Goal: Information Seeking & Learning: Check status

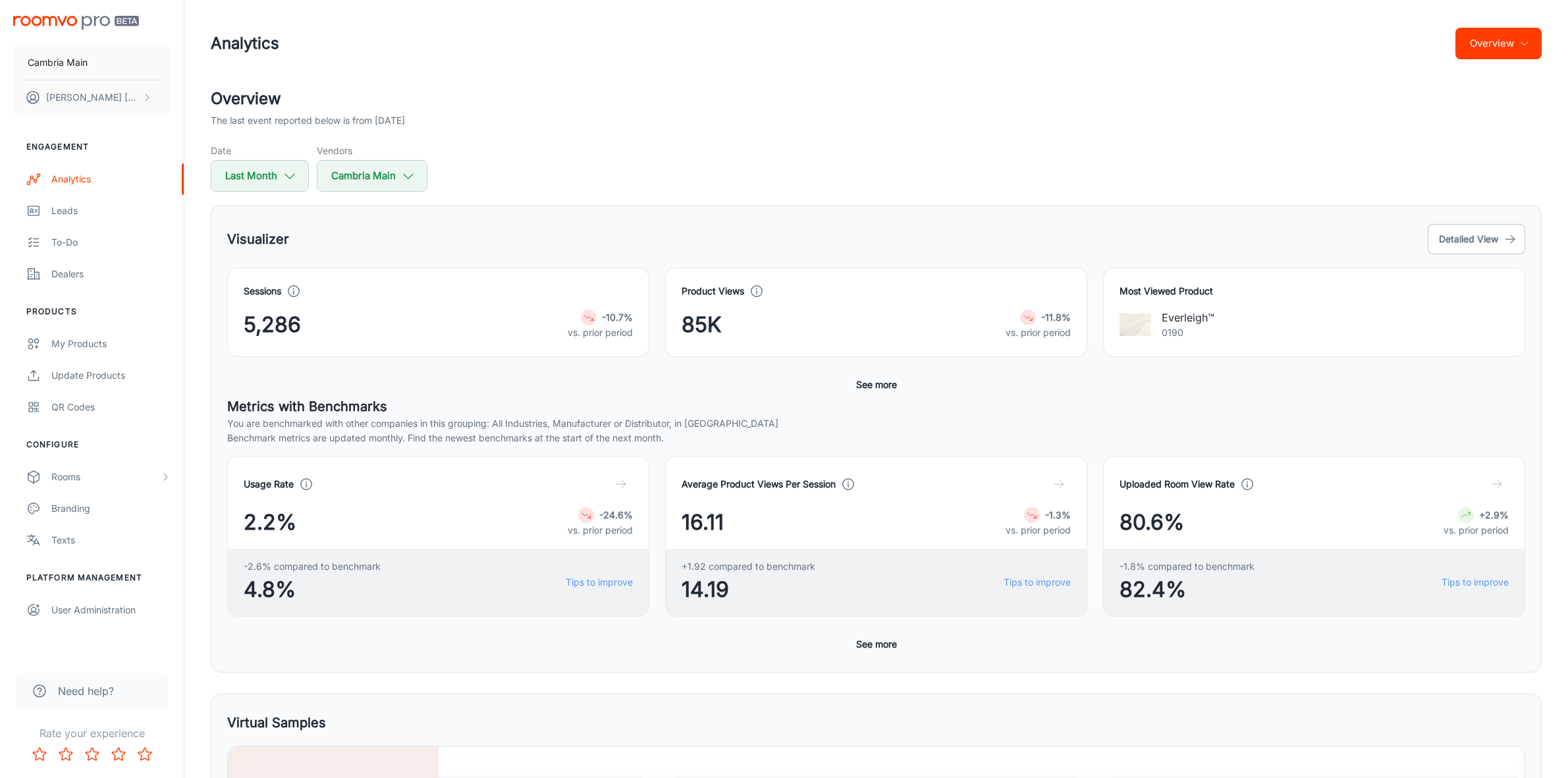
scroll to position [300, 0]
click at [264, 169] on button "Last Month" at bounding box center [260, 176] width 98 height 32
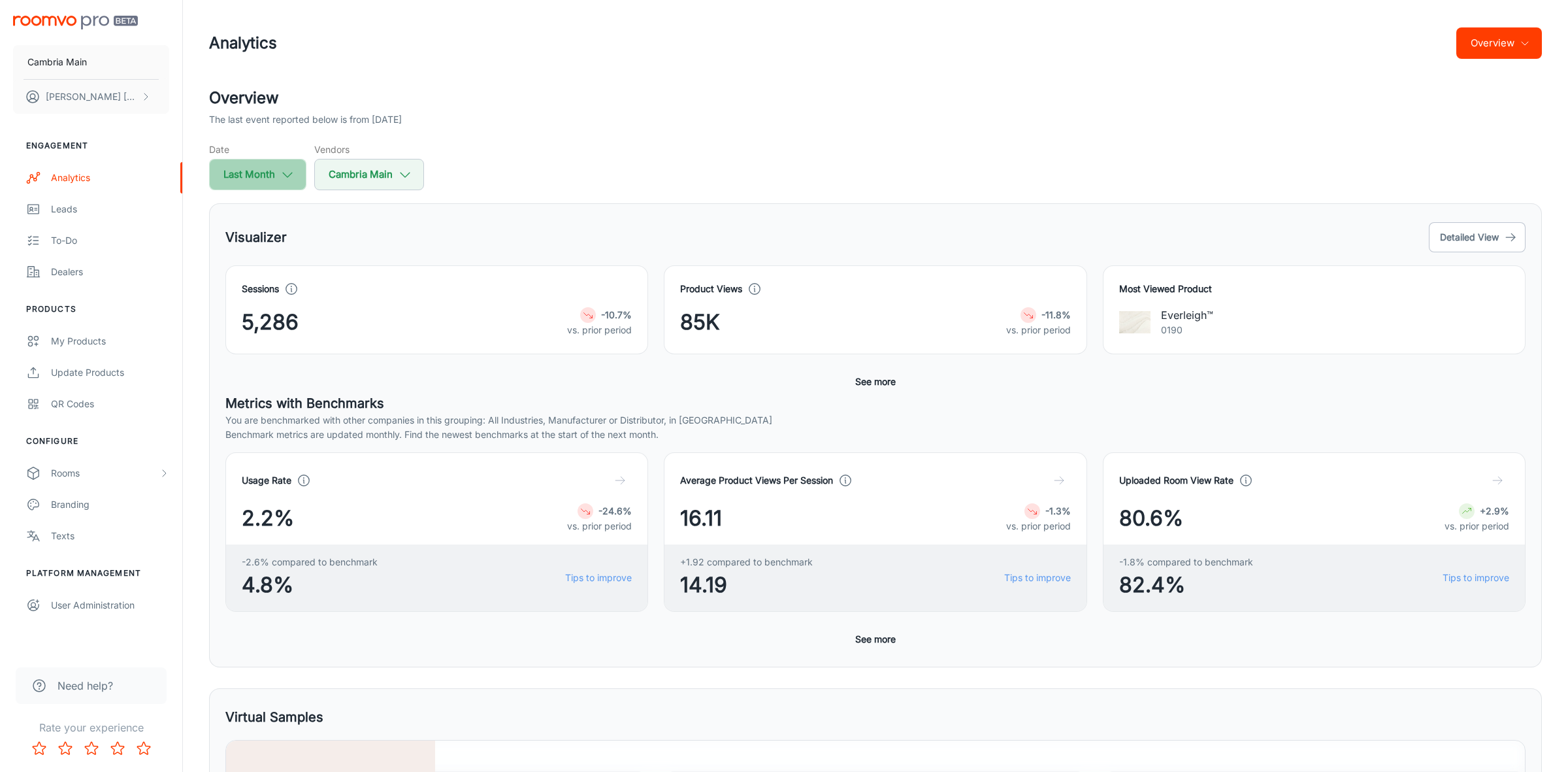
select select "8"
select select "2025"
select select "8"
select select "2025"
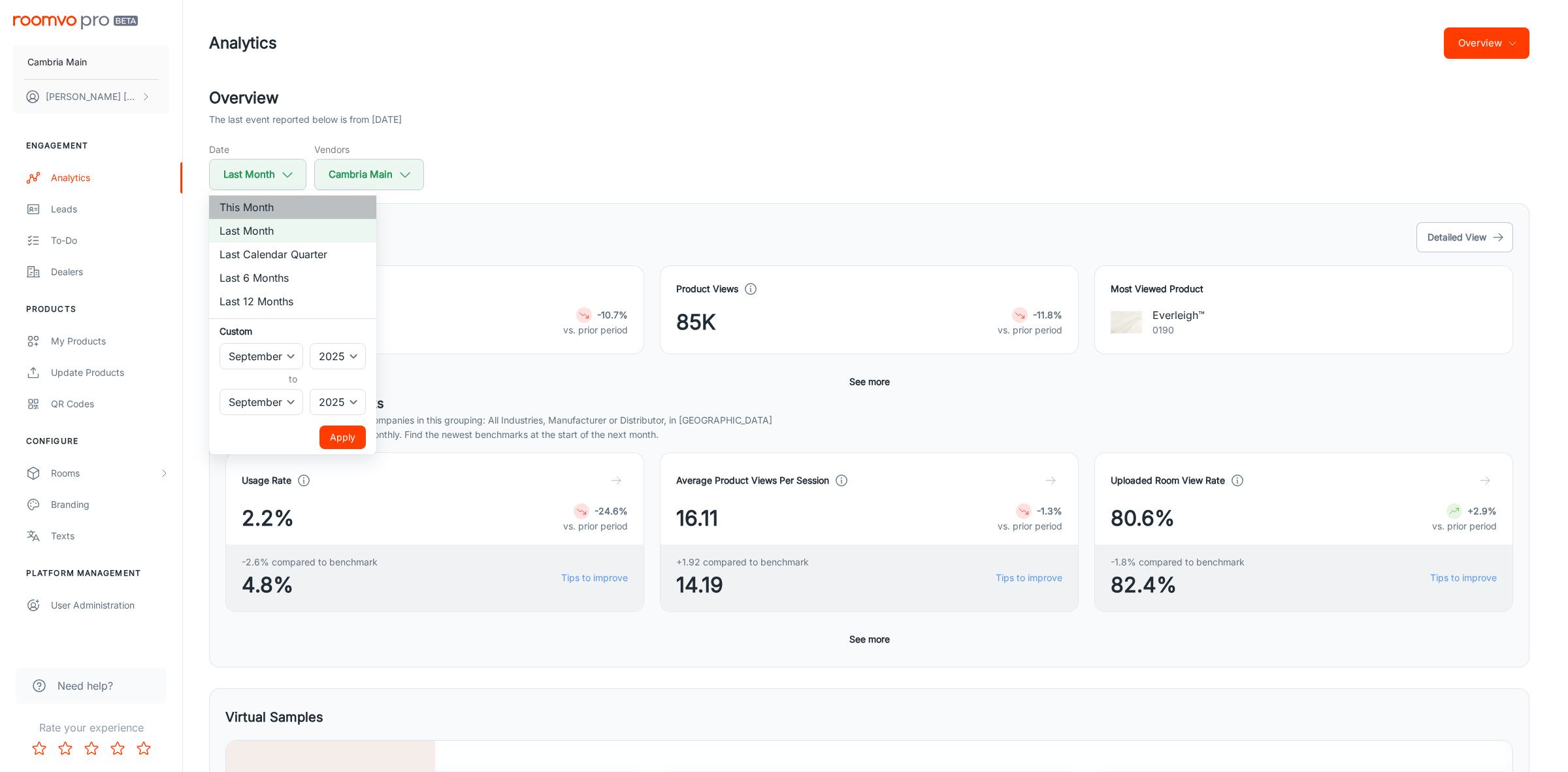
click at [256, 201] on li "This Month" at bounding box center [292, 207] width 168 height 23
select select "9"
click at [351, 434] on button "Apply" at bounding box center [343, 437] width 47 height 23
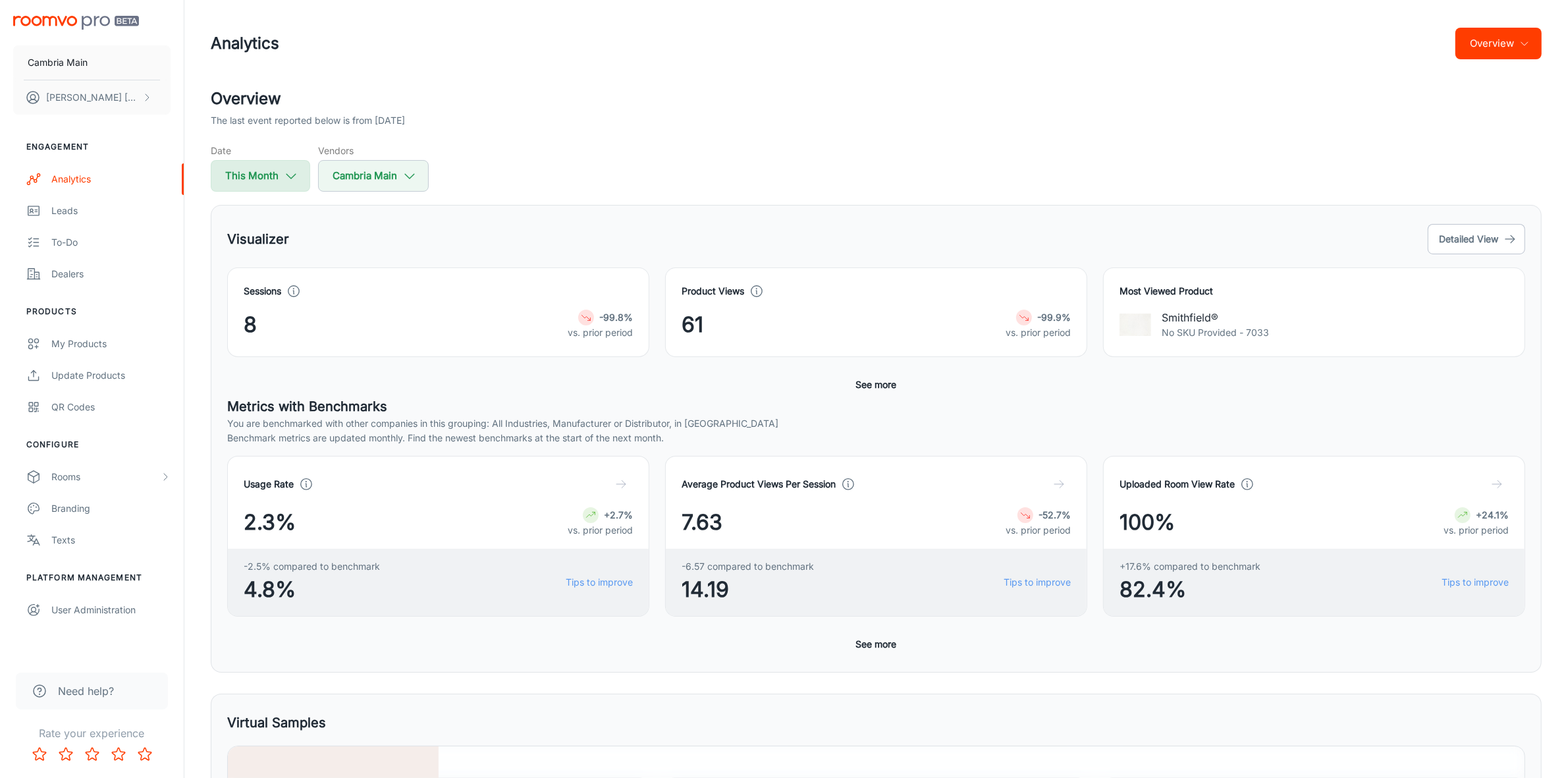
click at [277, 173] on button "This Month" at bounding box center [260, 176] width 99 height 32
select select "9"
select select "2025"
select select "9"
select select "2025"
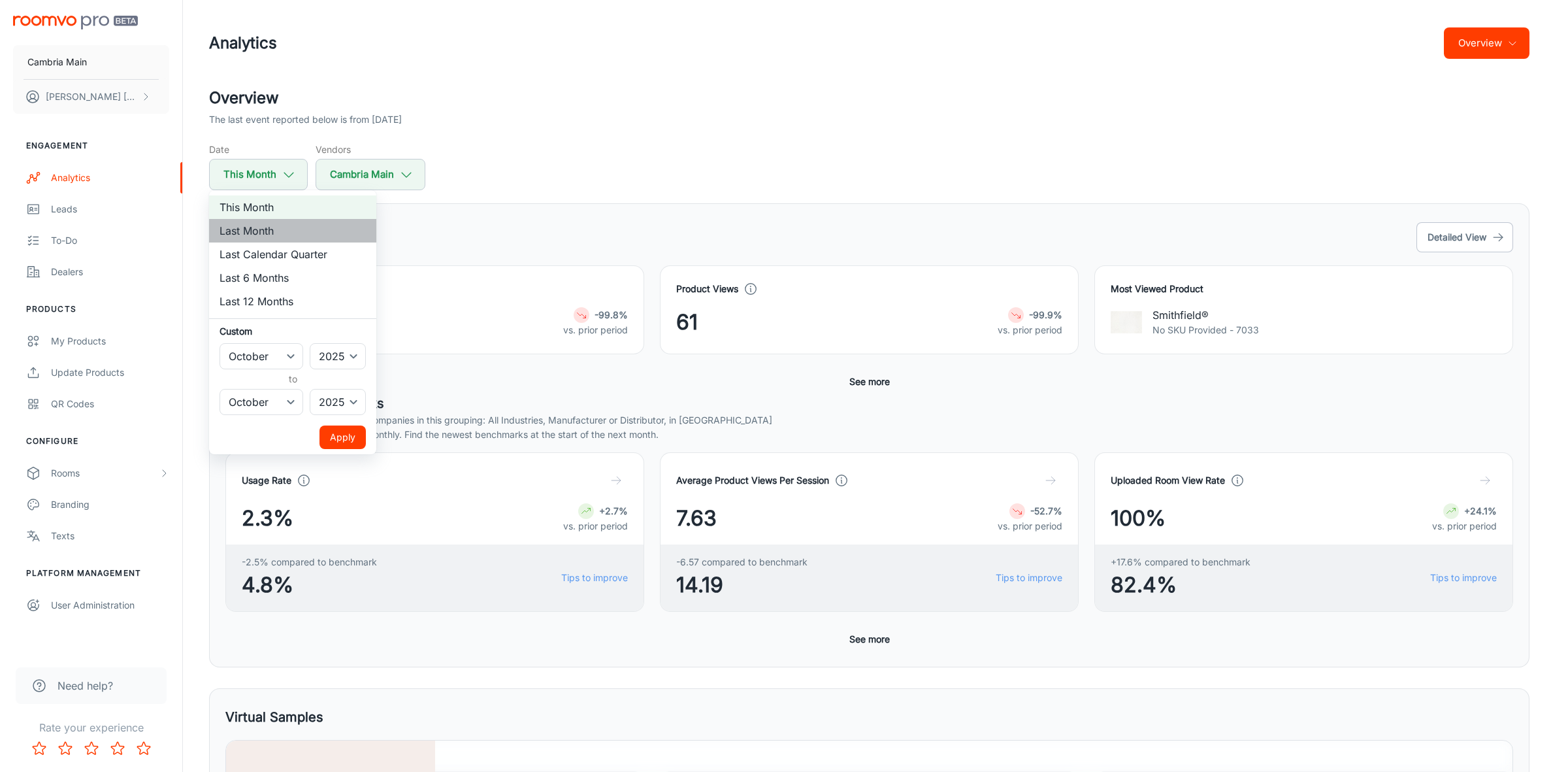
click at [252, 226] on li "Last Month" at bounding box center [292, 230] width 168 height 23
select select "8"
click at [342, 433] on button "Apply" at bounding box center [343, 437] width 47 height 23
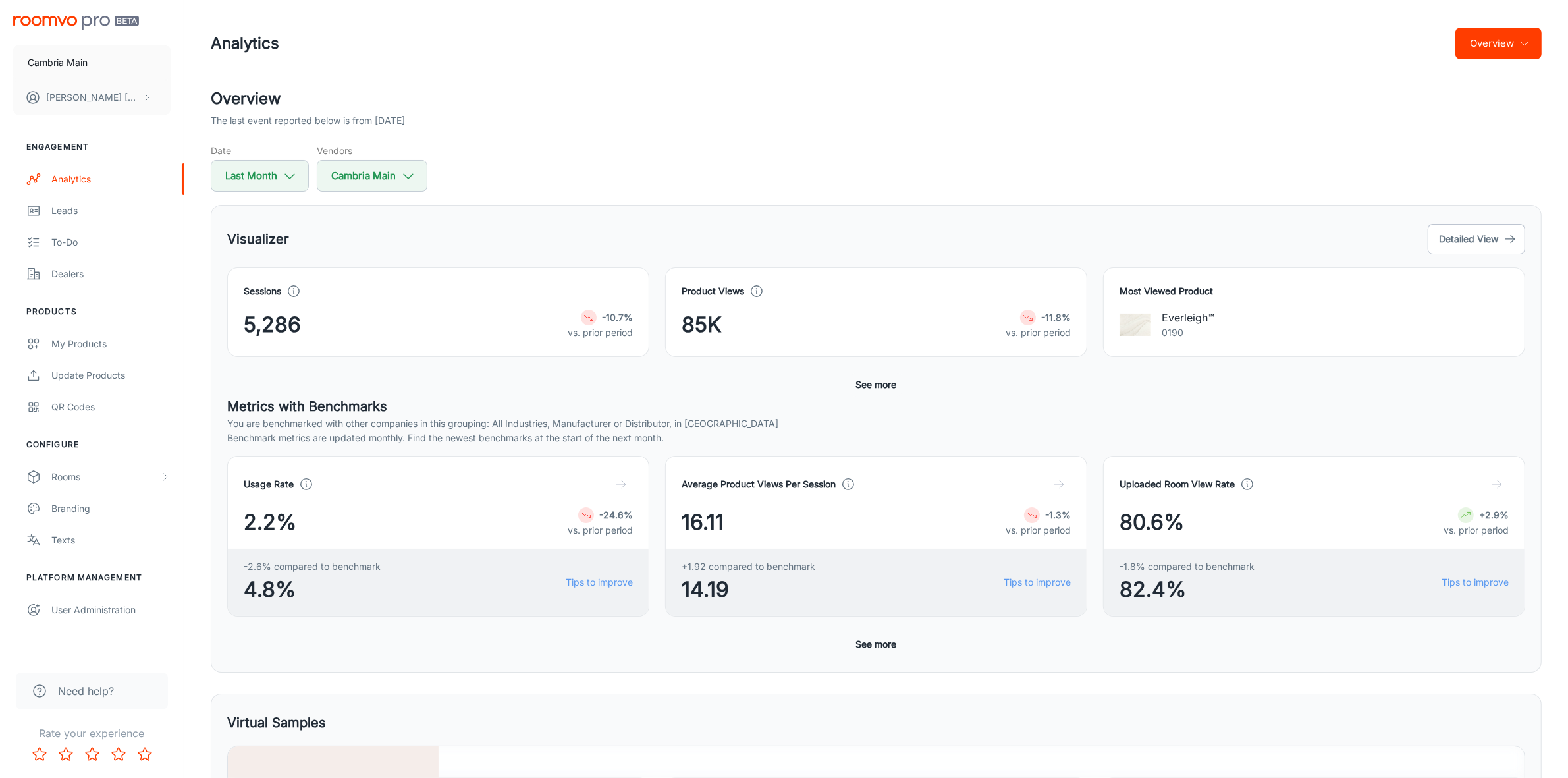
click at [880, 379] on button "See more" at bounding box center [876, 384] width 52 height 23
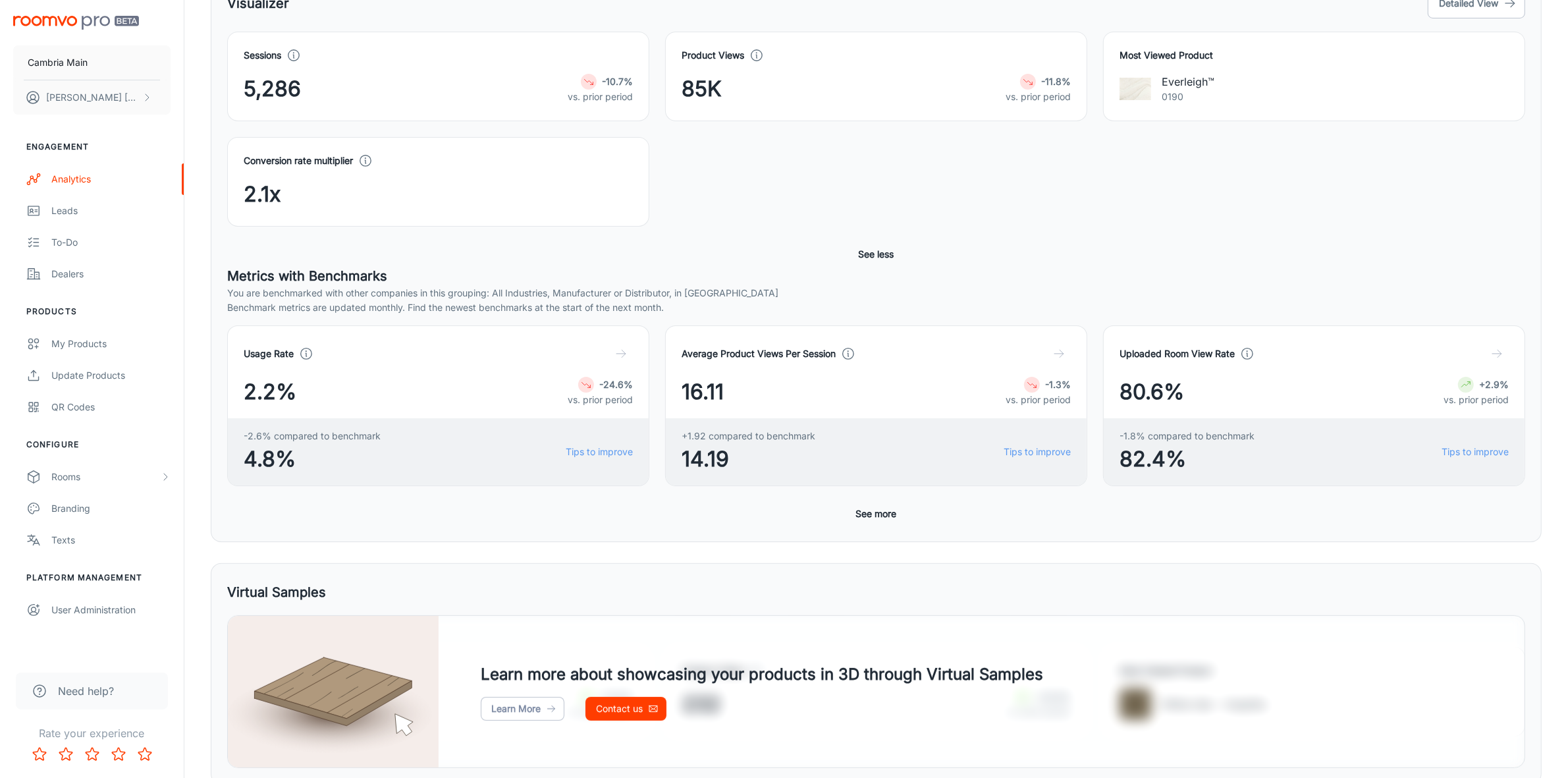
scroll to position [158, 0]
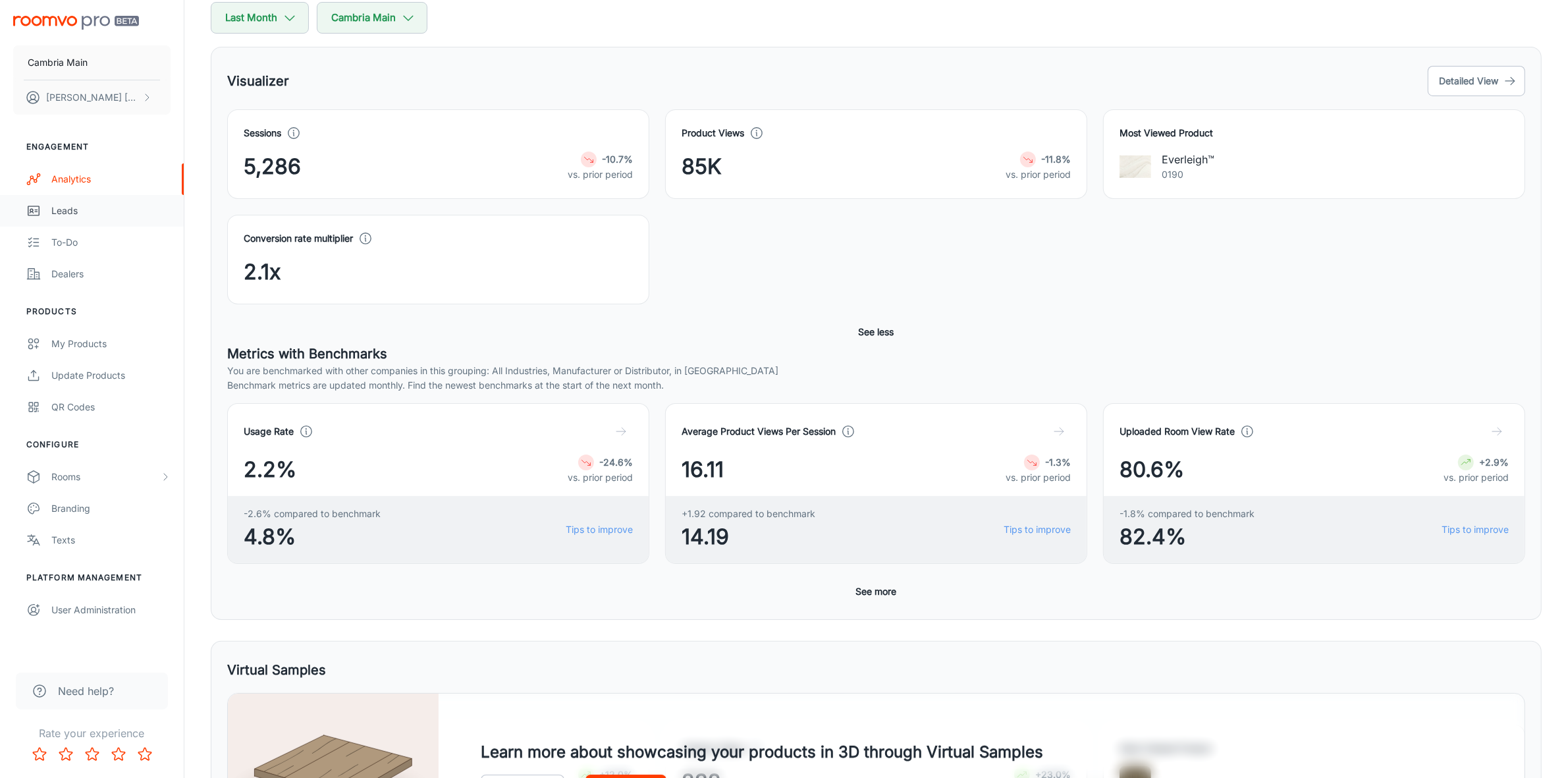
click at [64, 212] on div "Leads" at bounding box center [111, 211] width 119 height 14
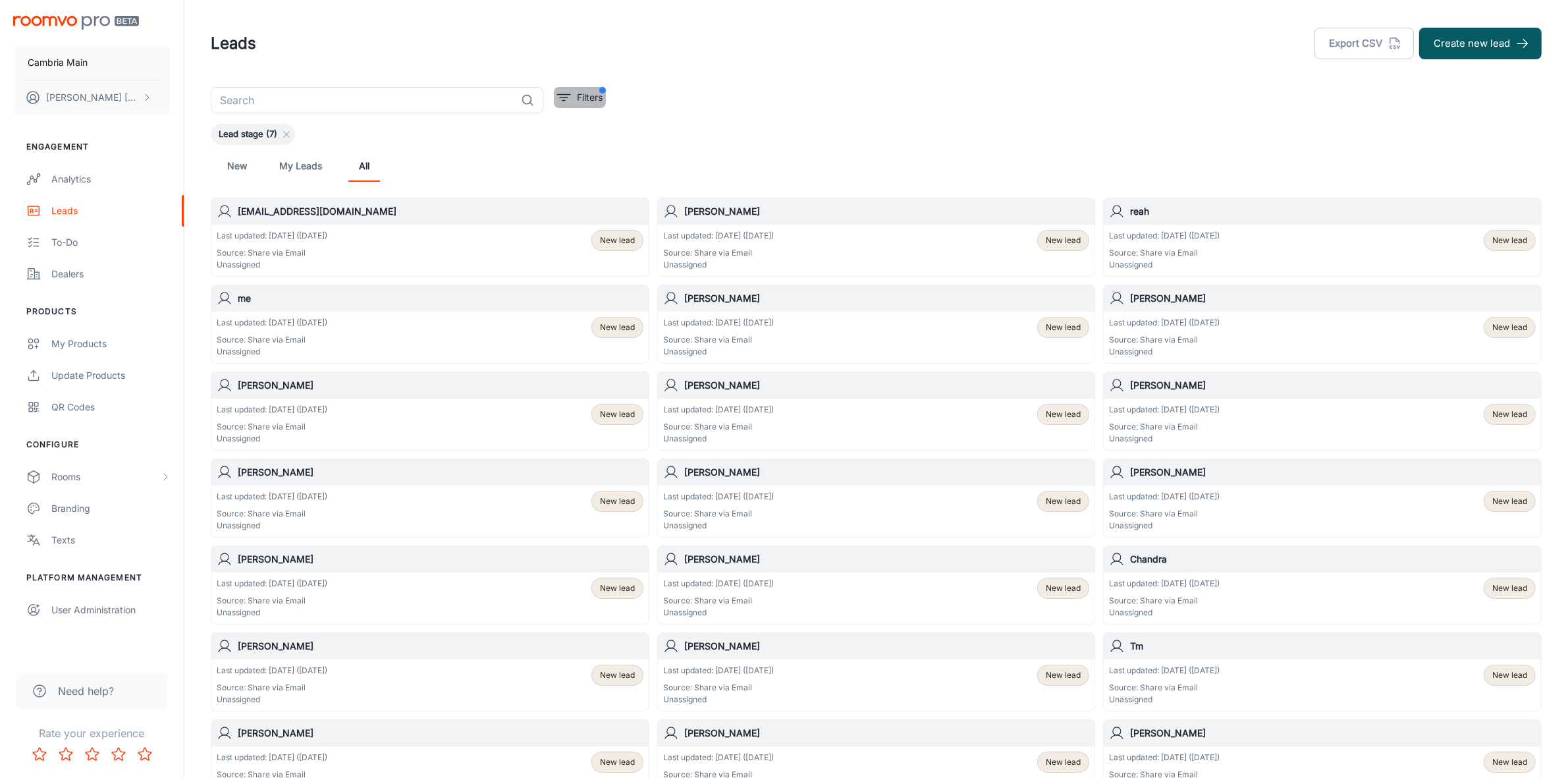
click at [602, 89] on span "filter" at bounding box center [602, 90] width 7 height 7
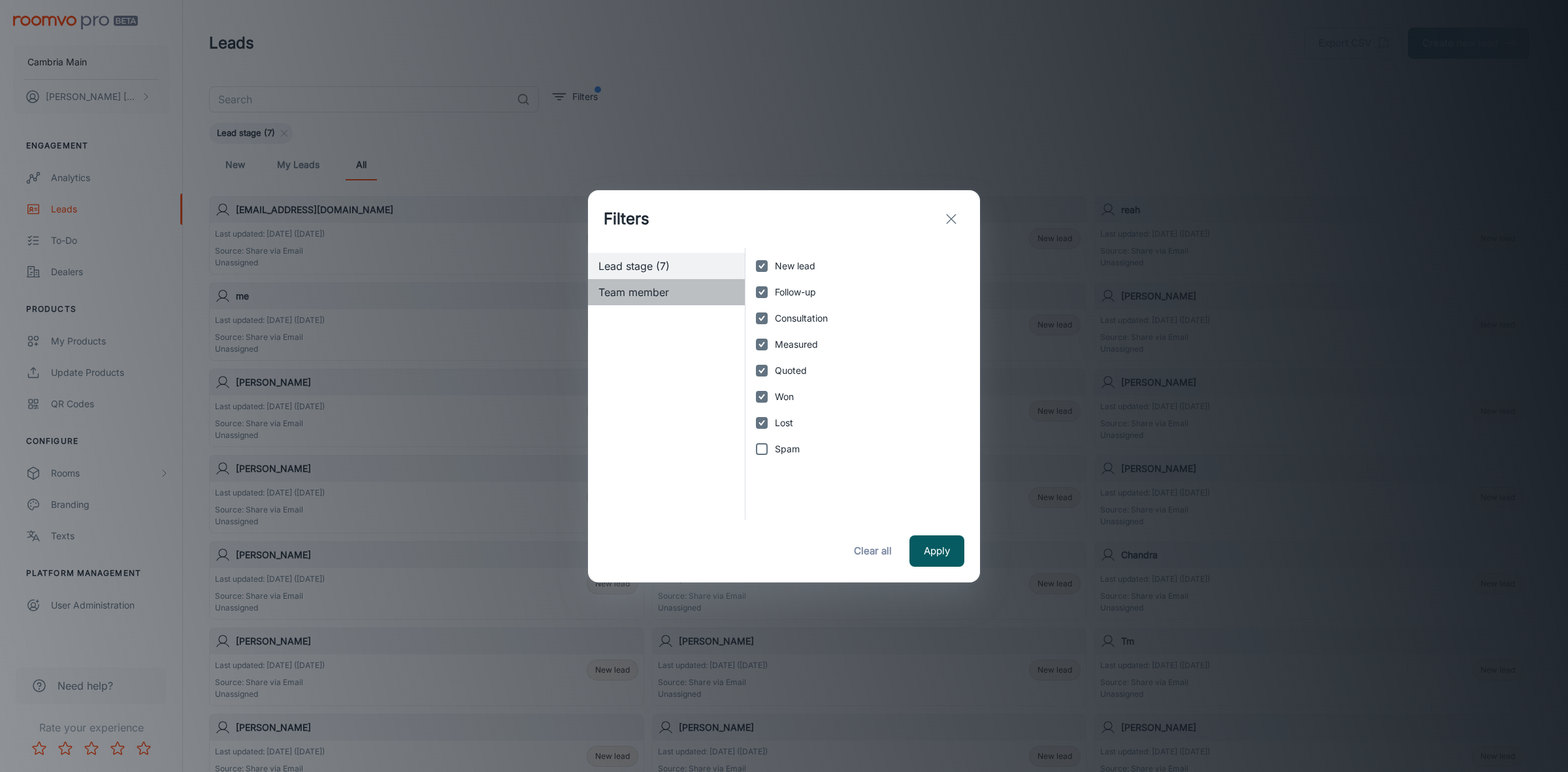
click at [619, 288] on span "Team member" at bounding box center [666, 292] width 136 height 16
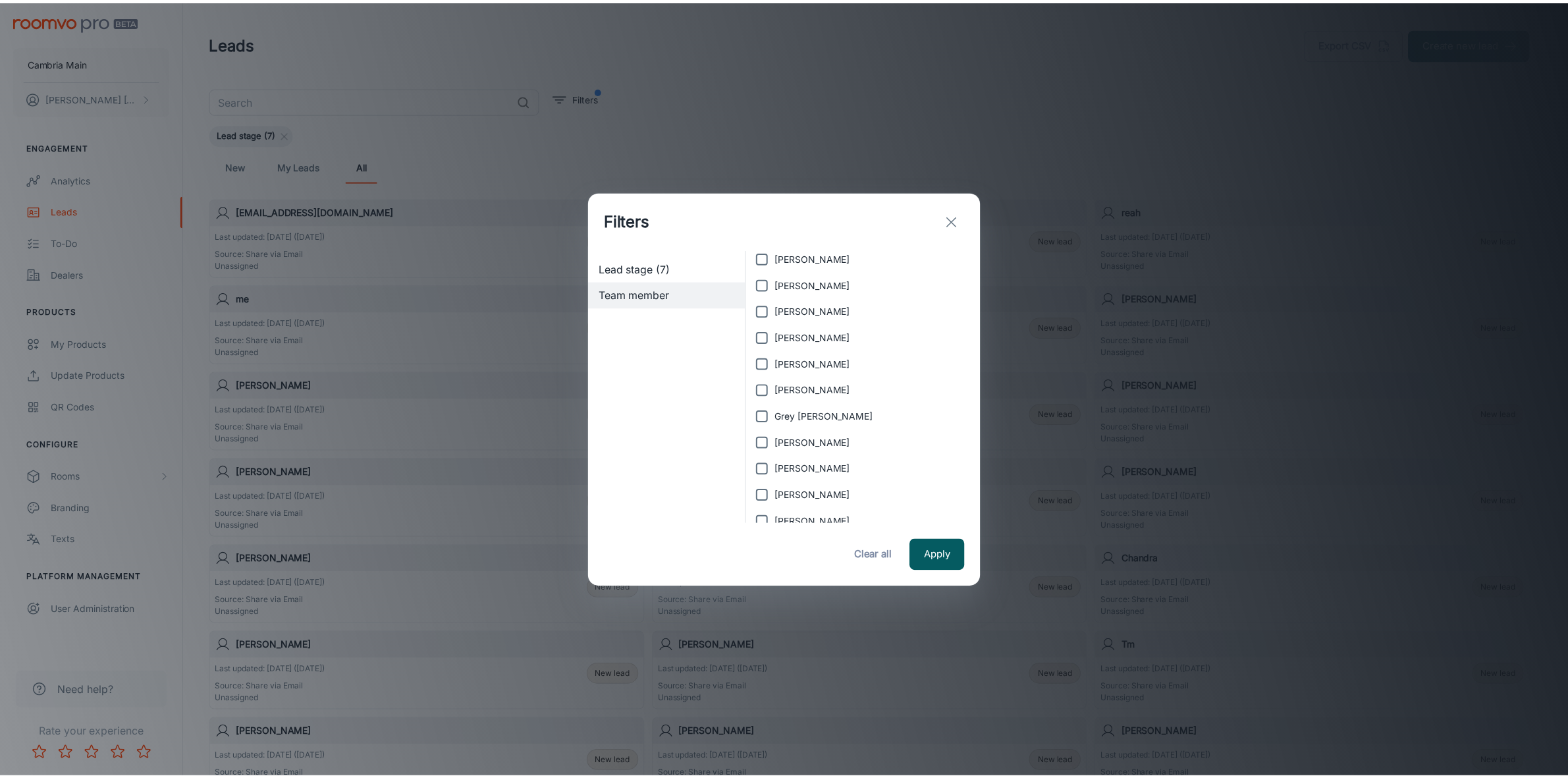
scroll to position [45, 0]
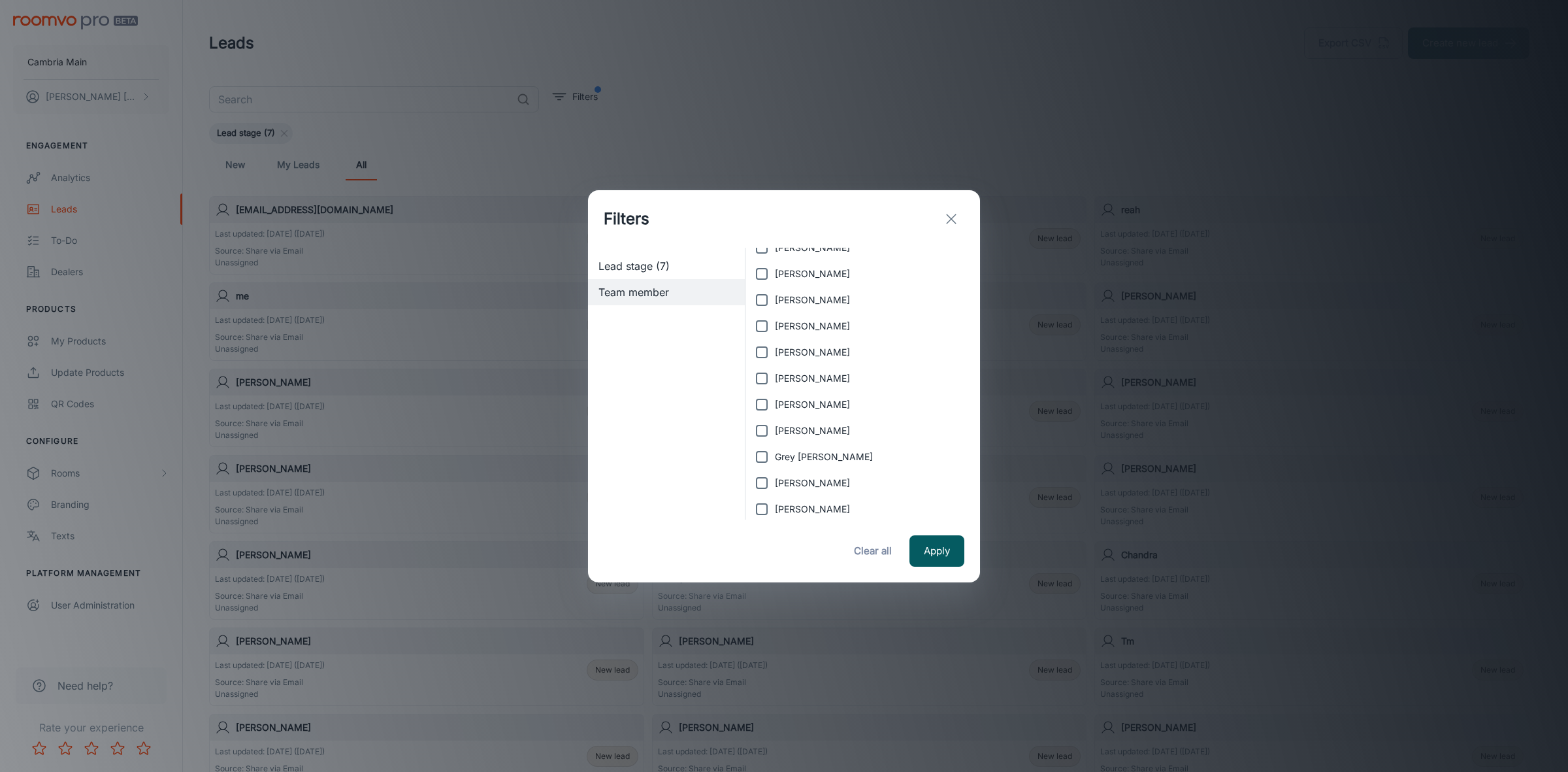
click at [763, 298] on input "Berit Kobienia" at bounding box center [761, 300] width 26 height 26
checkbox input "true"
click at [923, 553] on button "Apply" at bounding box center [936, 551] width 55 height 32
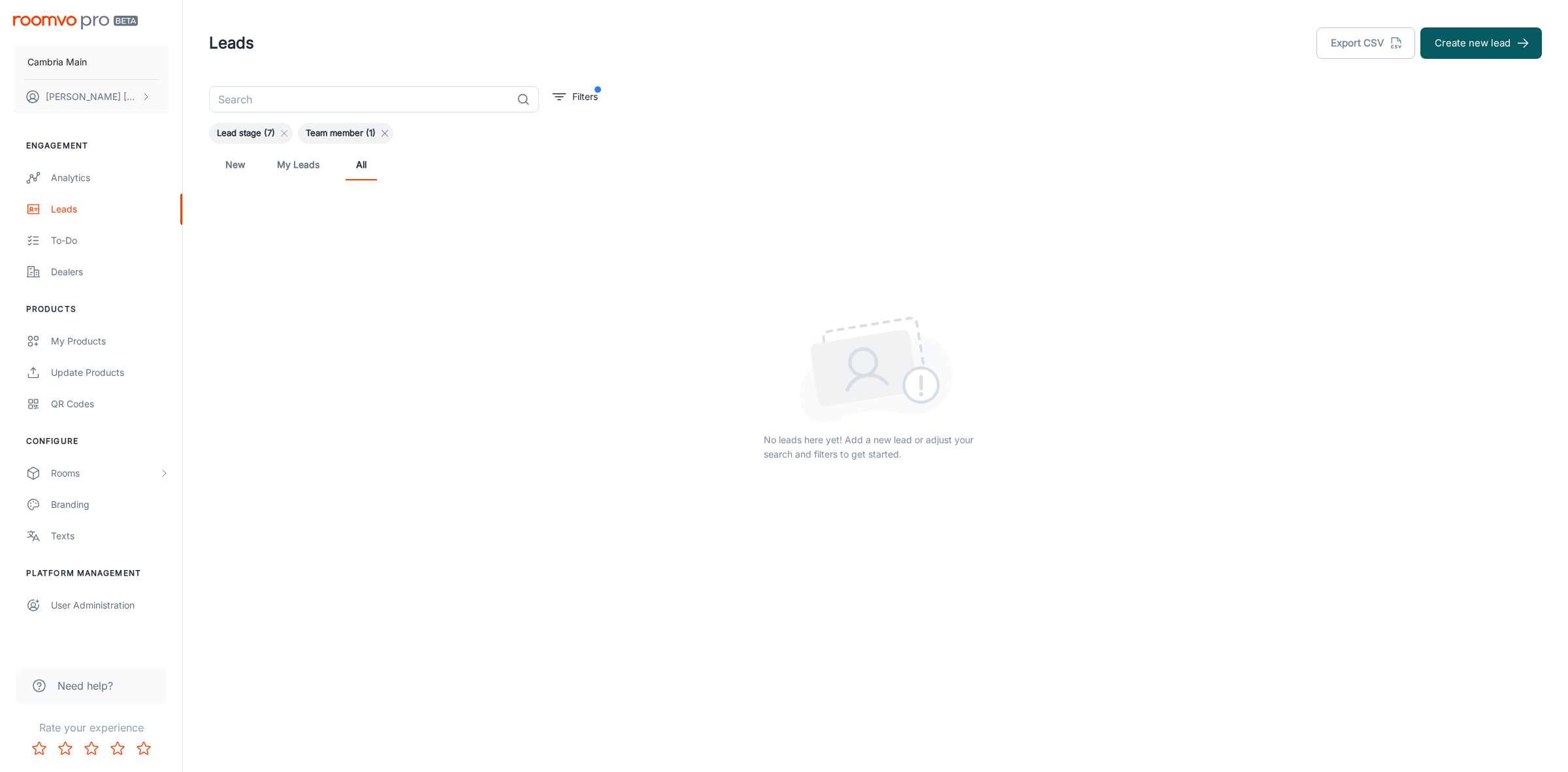
click at [382, 131] on icon at bounding box center [385, 133] width 11 height 11
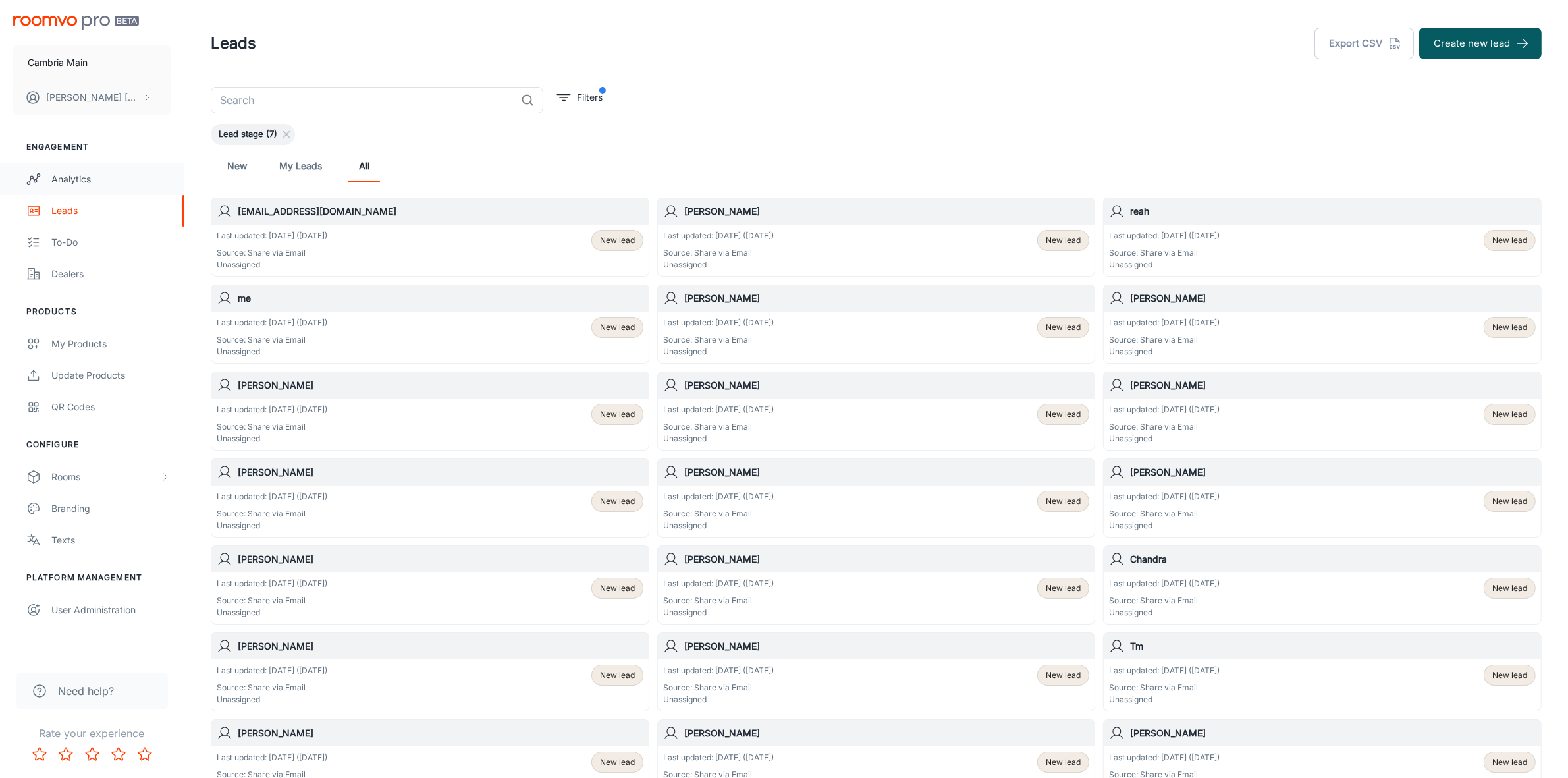
click at [64, 179] on div "Analytics" at bounding box center [111, 179] width 119 height 14
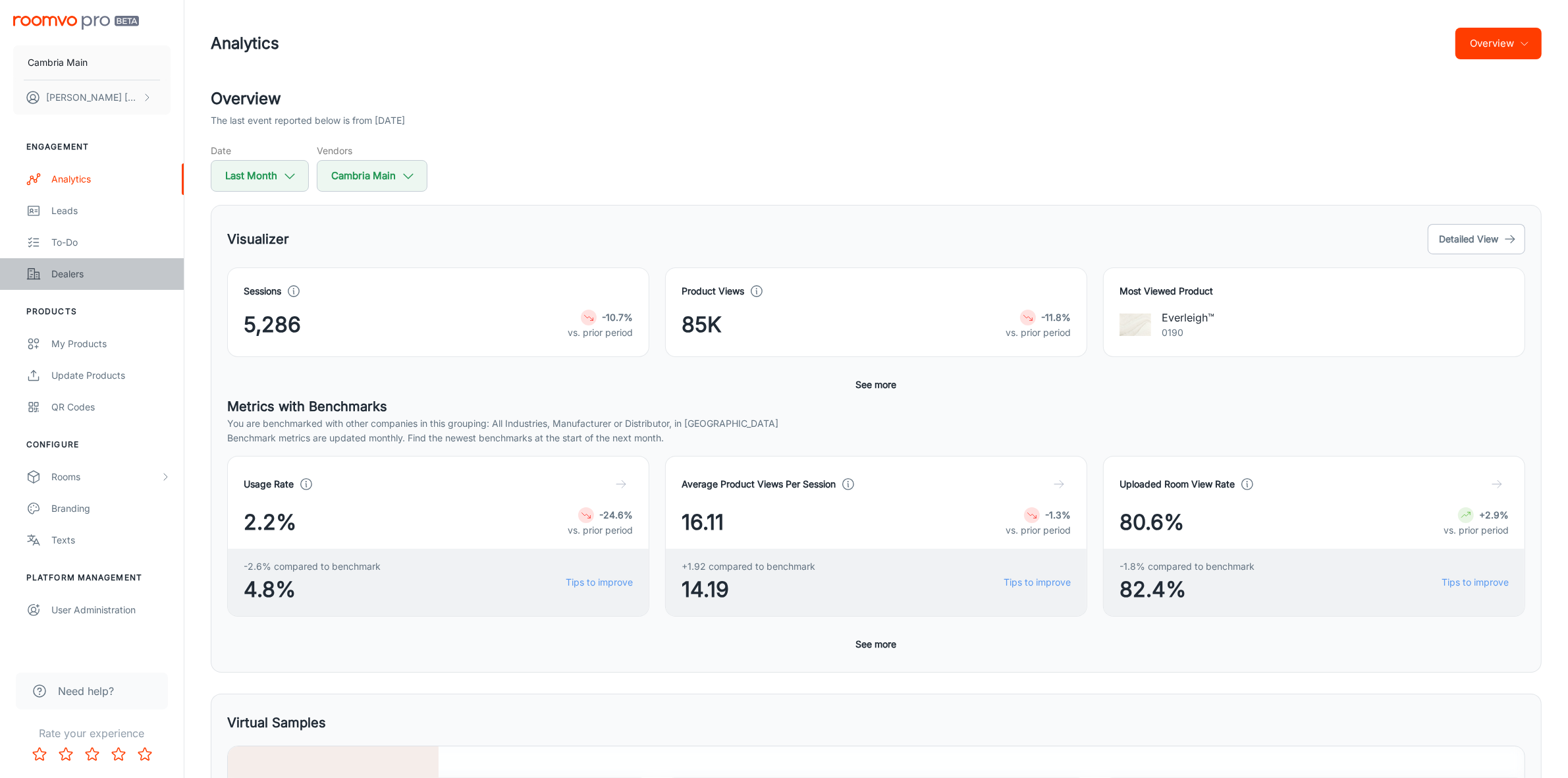
click at [70, 274] on div "Dealers" at bounding box center [111, 273] width 119 height 14
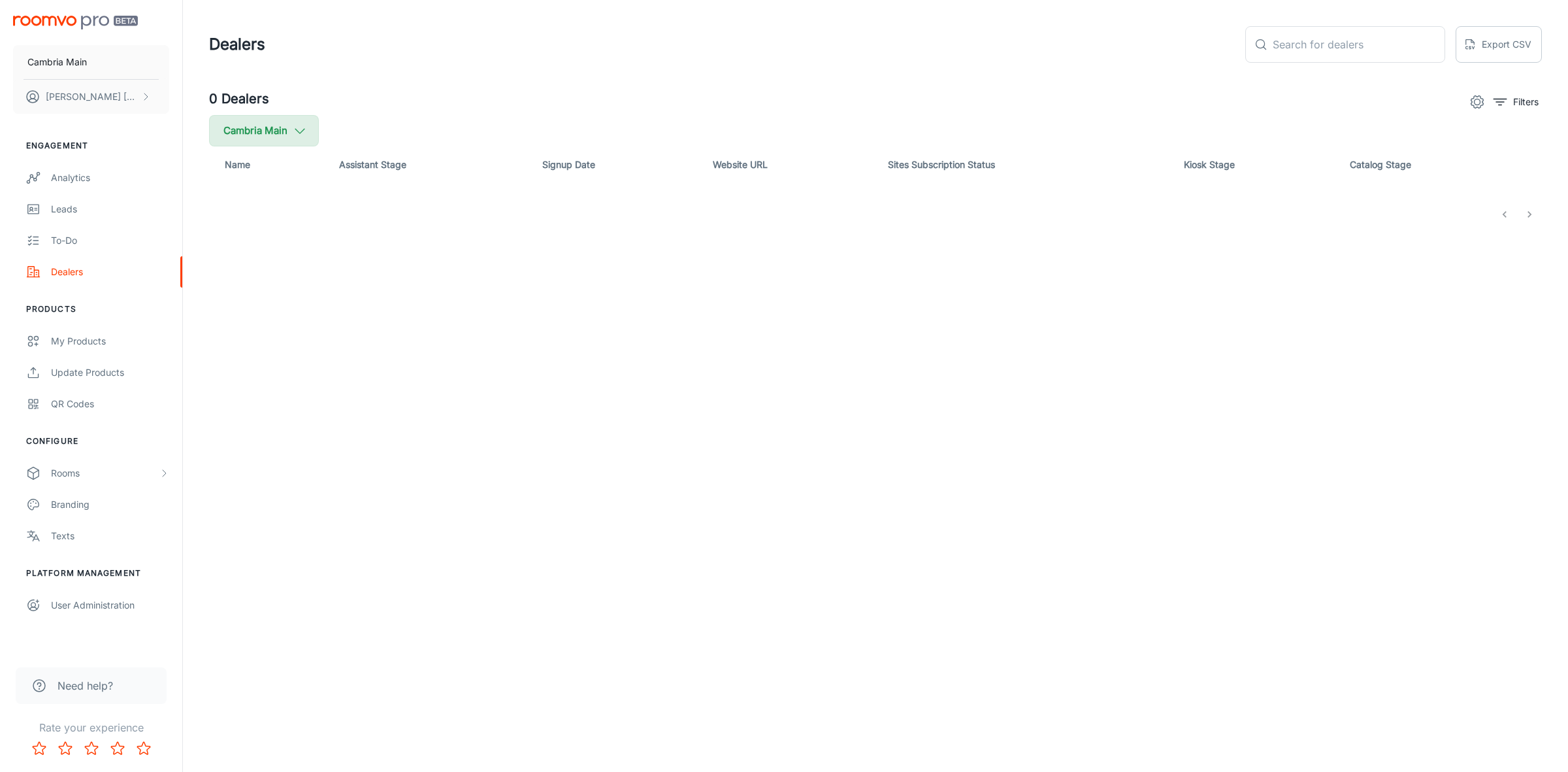
click at [281, 132] on button "Cambria Main" at bounding box center [264, 131] width 110 height 32
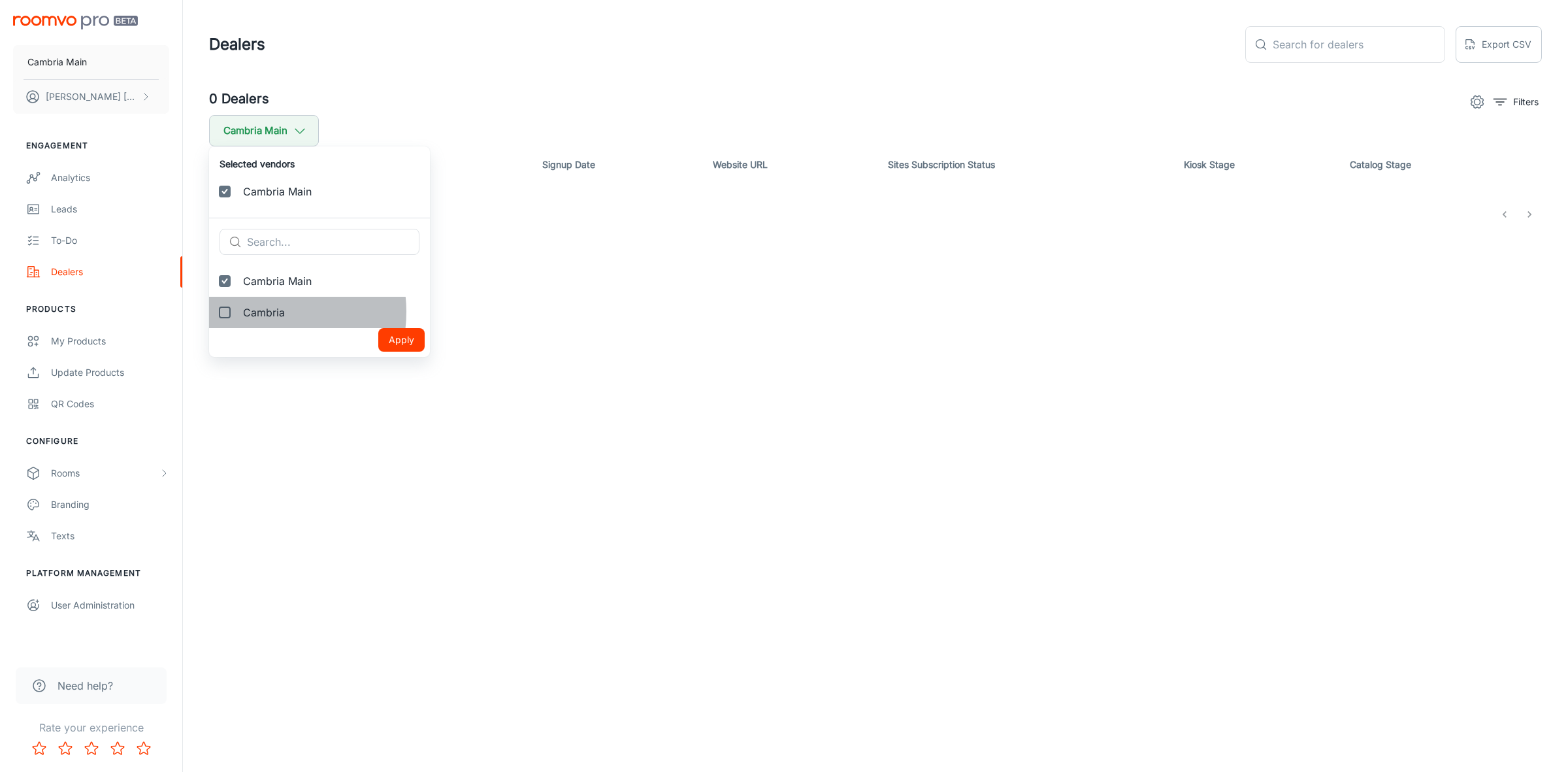
click at [265, 312] on span "Cambria" at bounding box center [331, 312] width 177 height 16
click at [237, 312] on input "Cambria" at bounding box center [225, 312] width 26 height 26
checkbox input "true"
click at [378, 371] on button "Apply" at bounding box center [401, 371] width 47 height 23
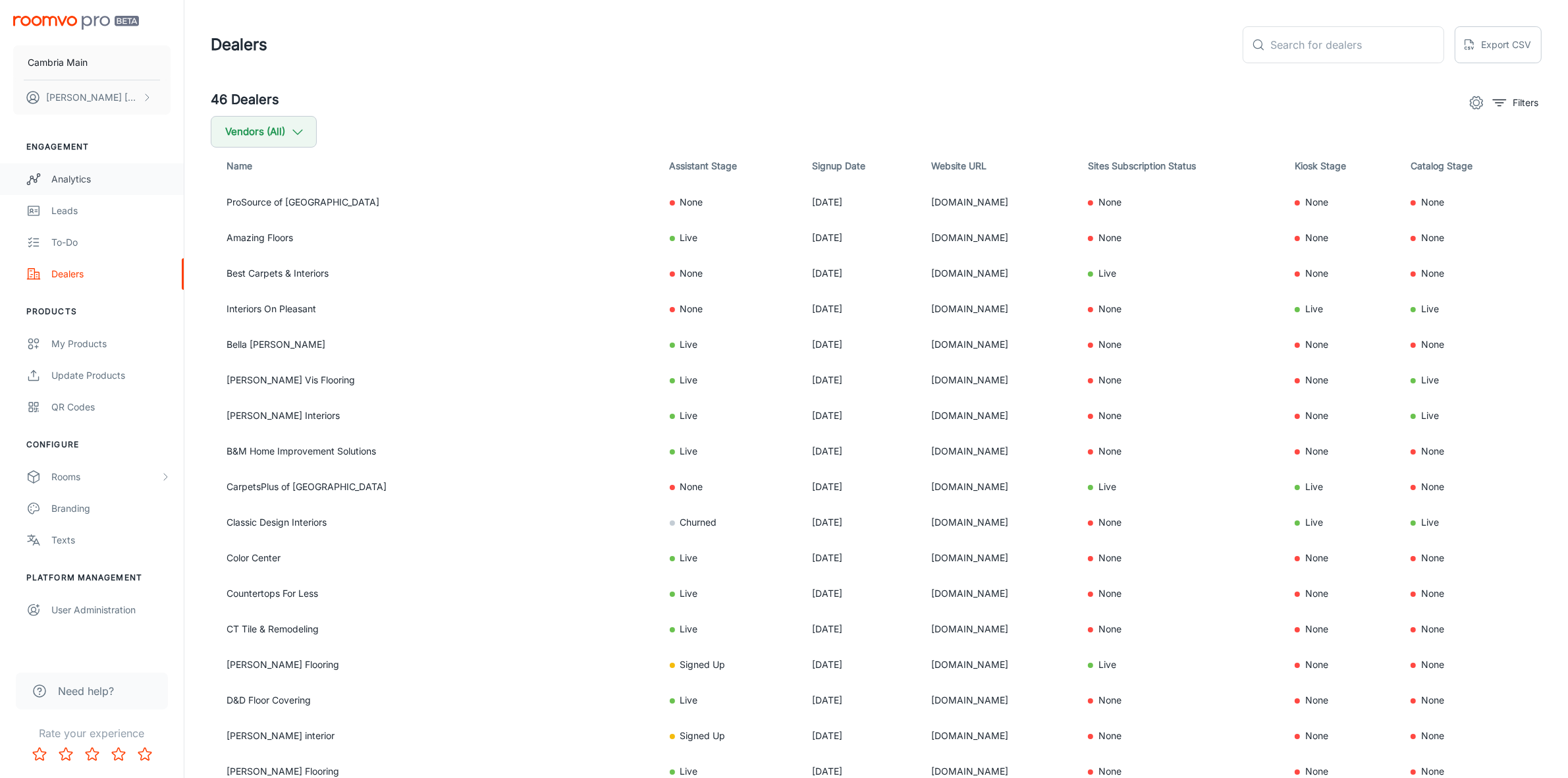
click at [71, 175] on div "Analytics" at bounding box center [111, 179] width 119 height 14
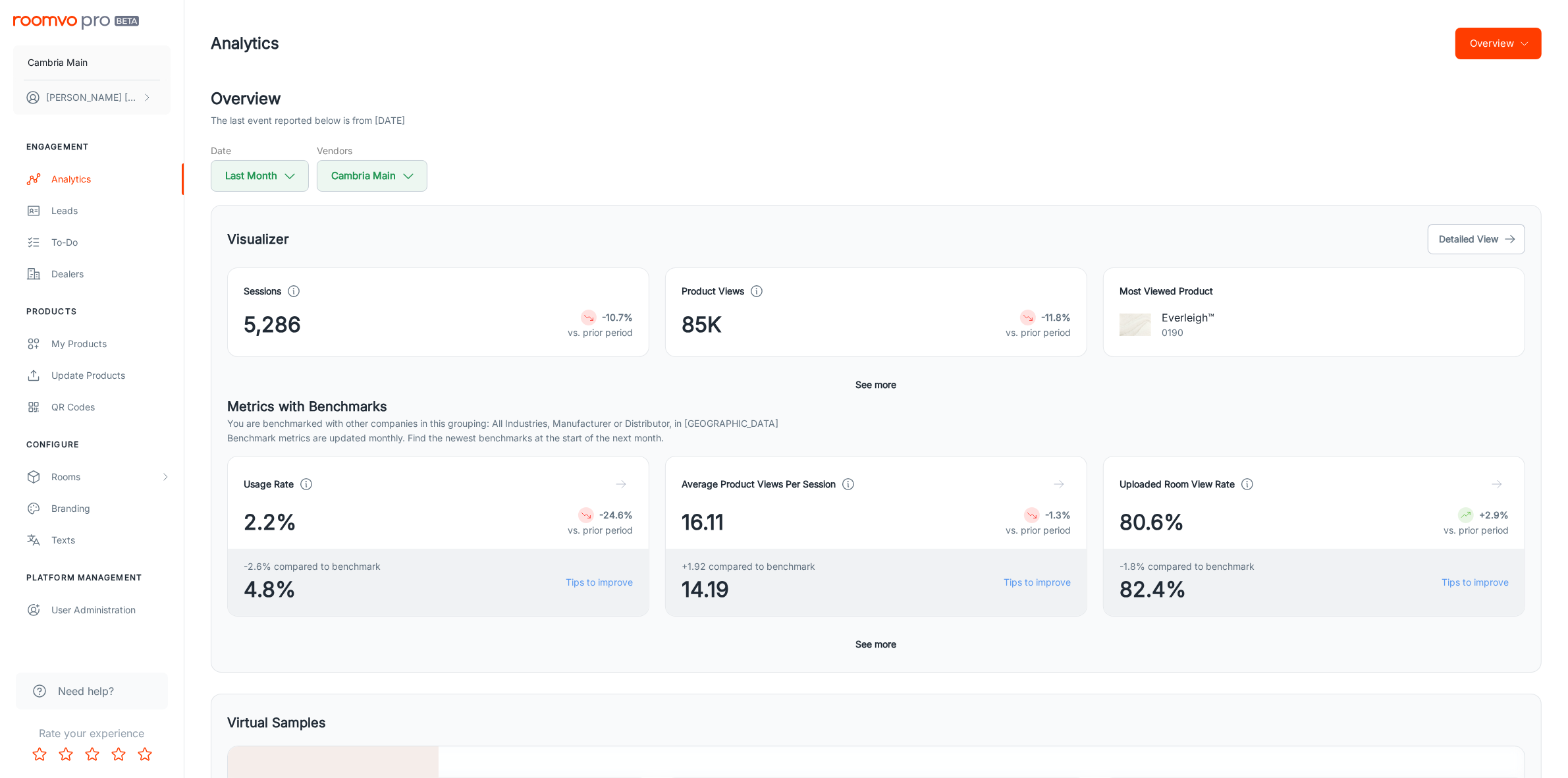
click at [1520, 38] on icon "button" at bounding box center [1525, 43] width 11 height 11
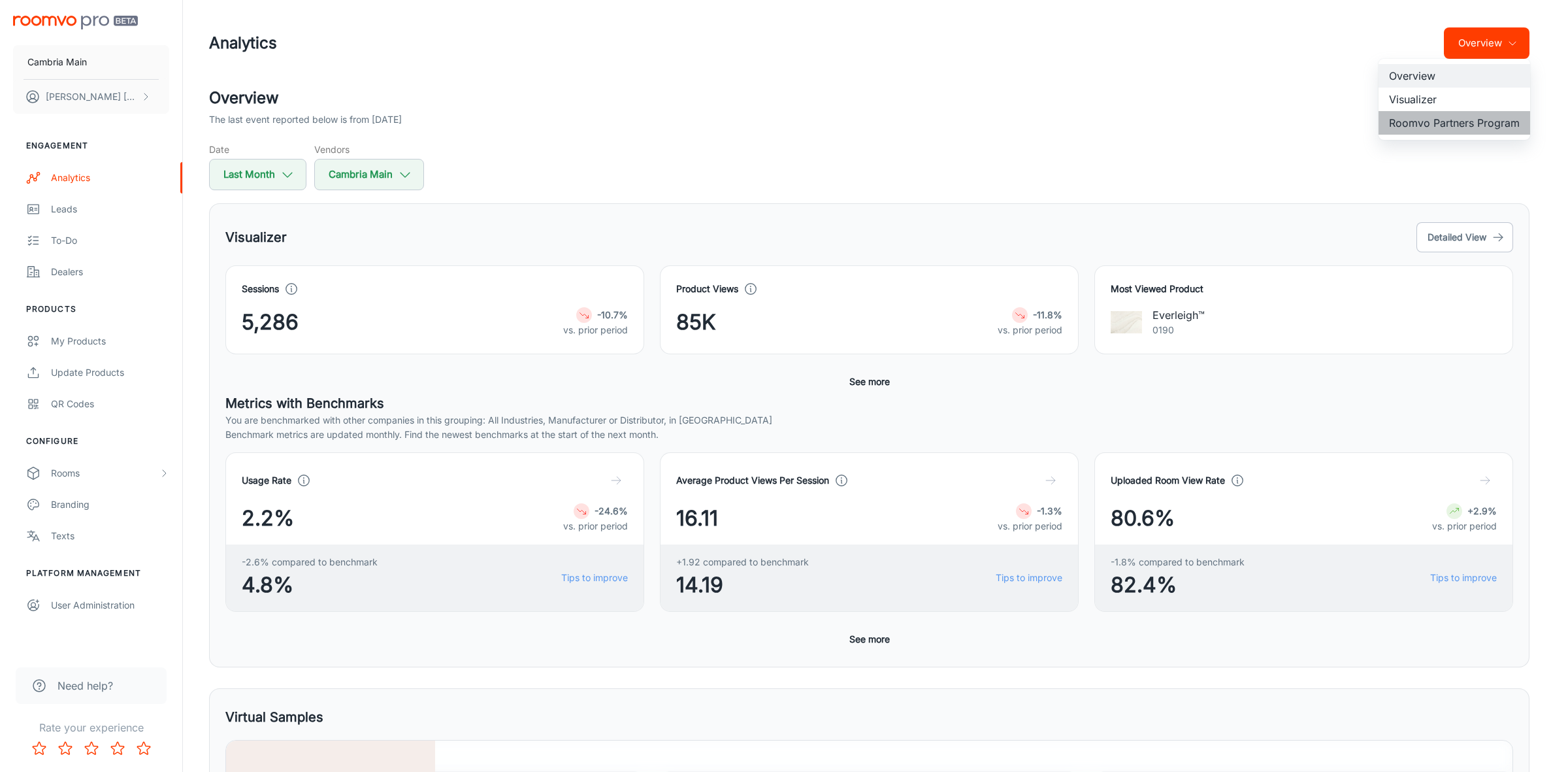
click at [1462, 125] on li "Roomvo Partners Program" at bounding box center [1454, 123] width 152 height 23
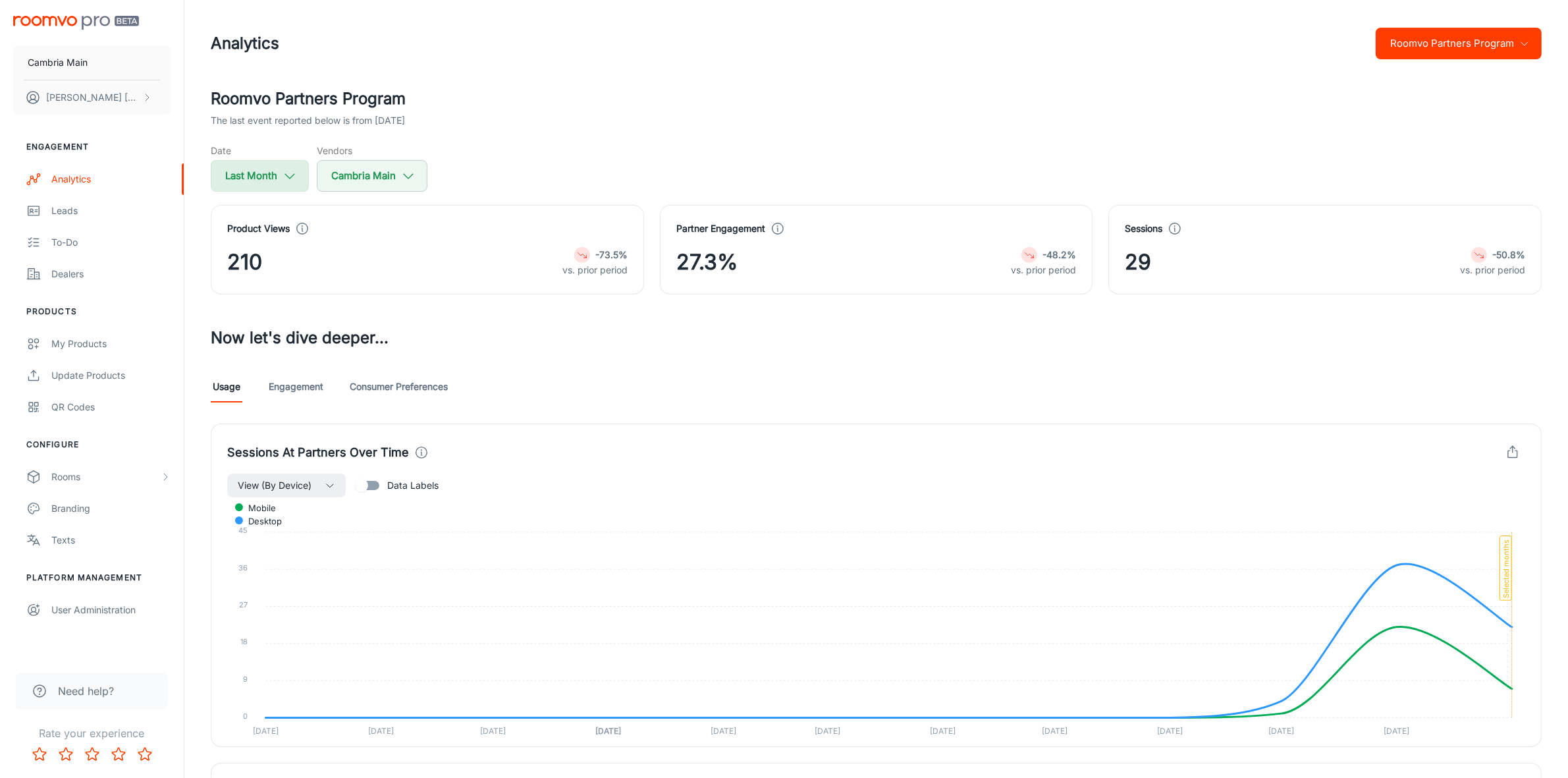
click at [290, 179] on icon "button" at bounding box center [289, 176] width 14 height 14
select select "8"
select select "2025"
select select "8"
select select "2025"
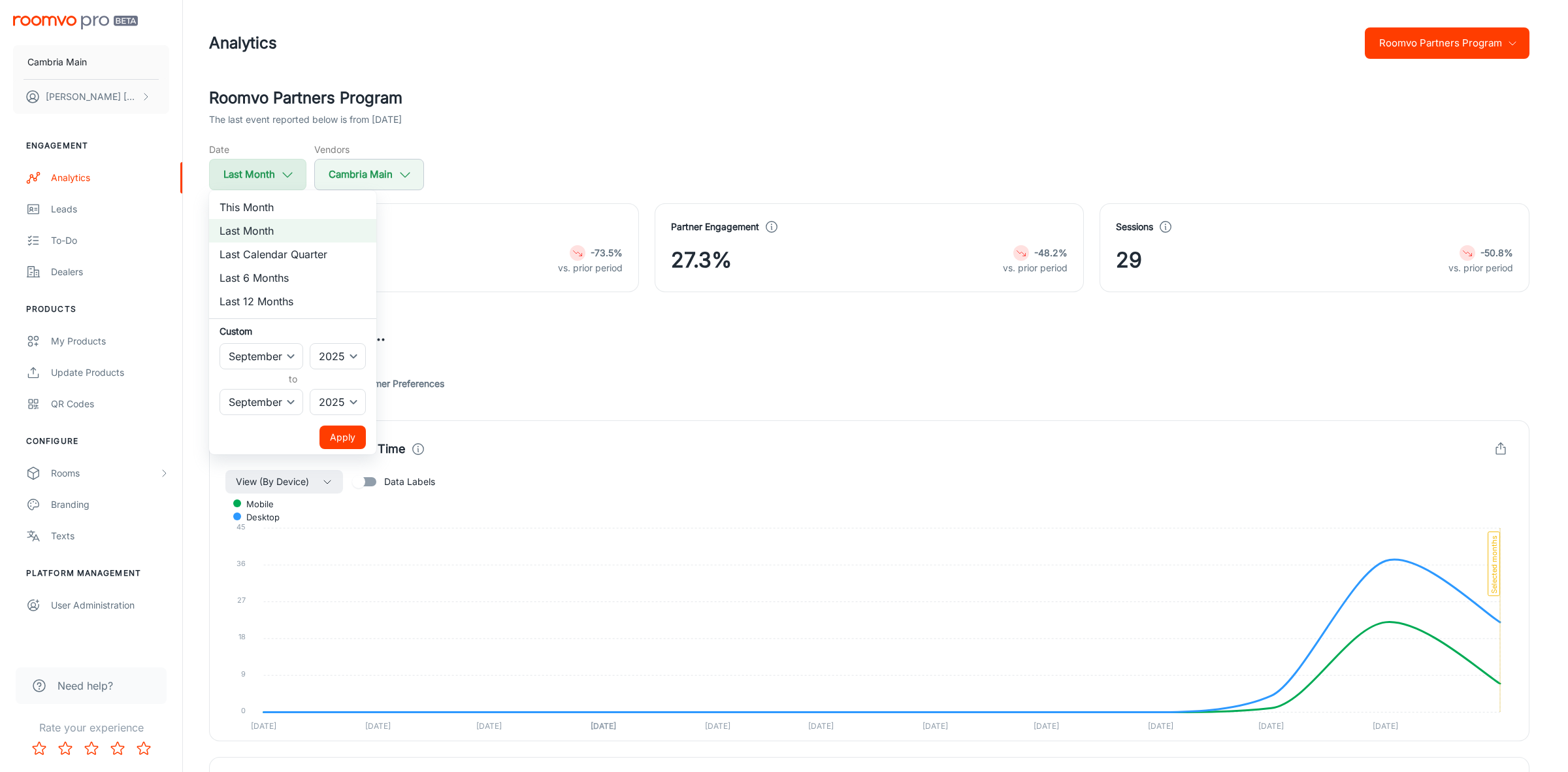
click at [288, 177] on div at bounding box center [784, 386] width 1568 height 772
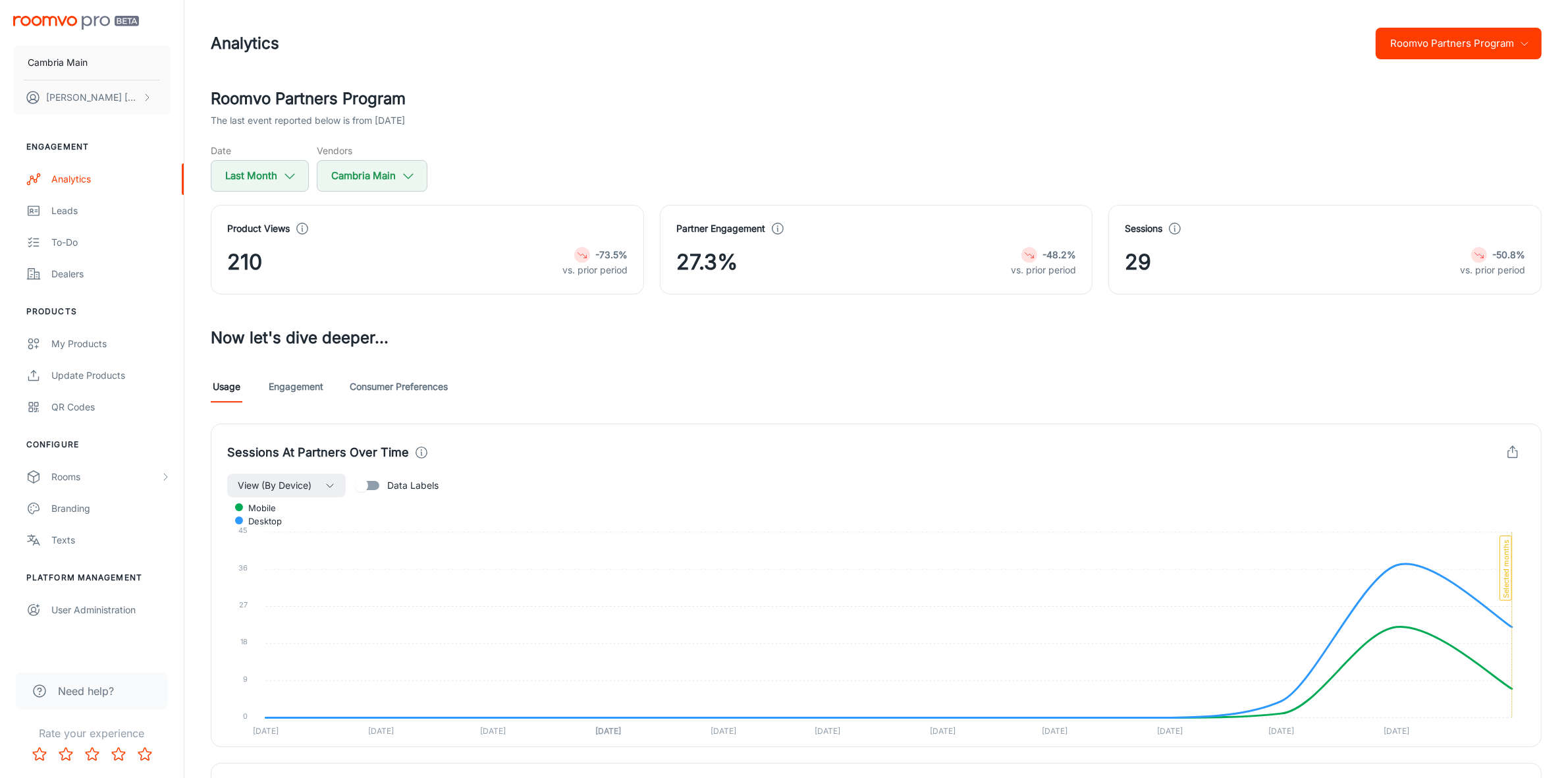
click at [402, 177] on icon "button" at bounding box center [408, 176] width 14 height 14
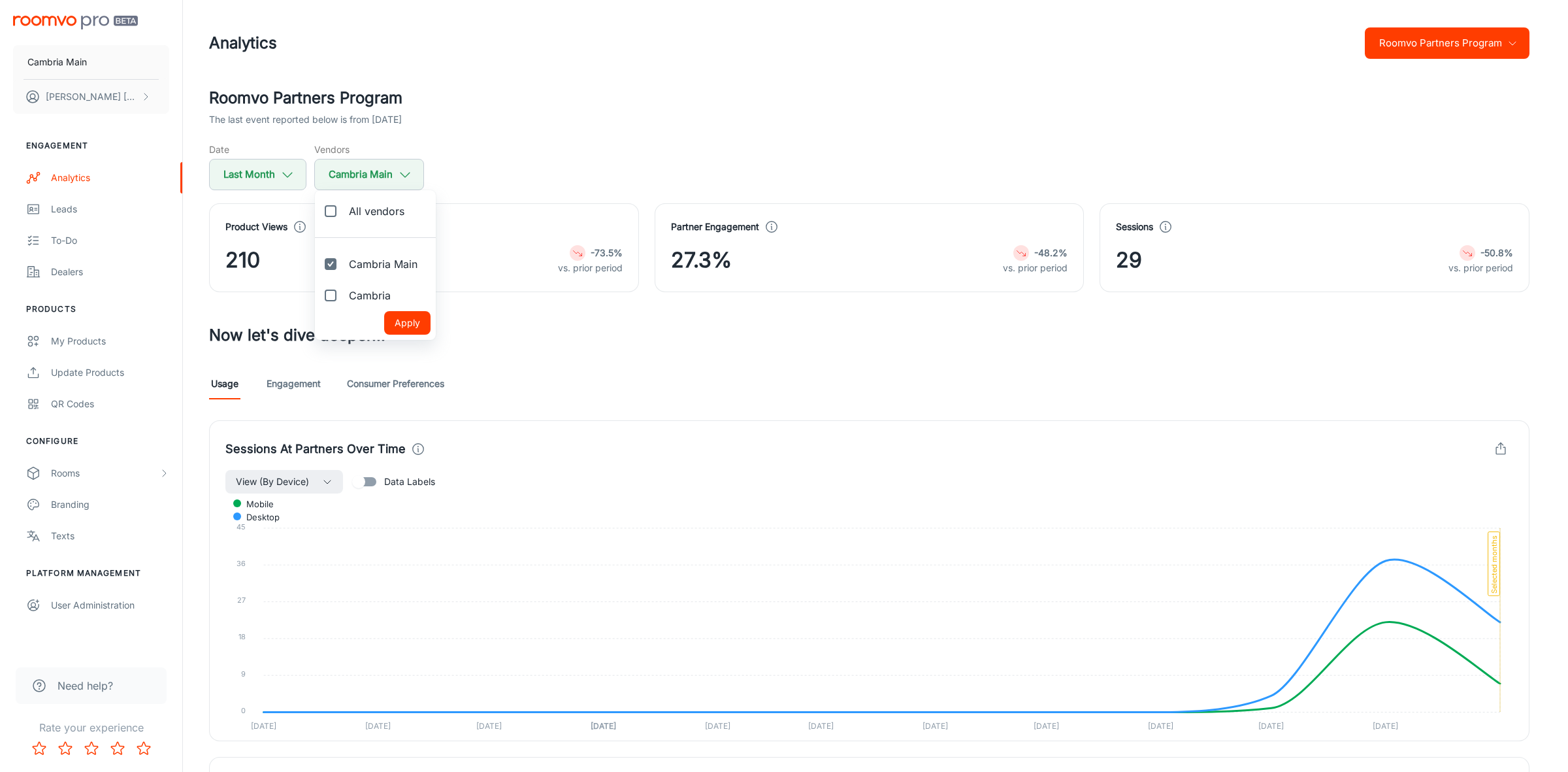
click at [367, 298] on span "Cambria" at bounding box center [370, 295] width 42 height 16
click at [343, 298] on input "Cambria" at bounding box center [331, 295] width 26 height 26
checkbox input "true"
click at [412, 318] on button "Apply" at bounding box center [407, 322] width 47 height 23
checkbox input "true"
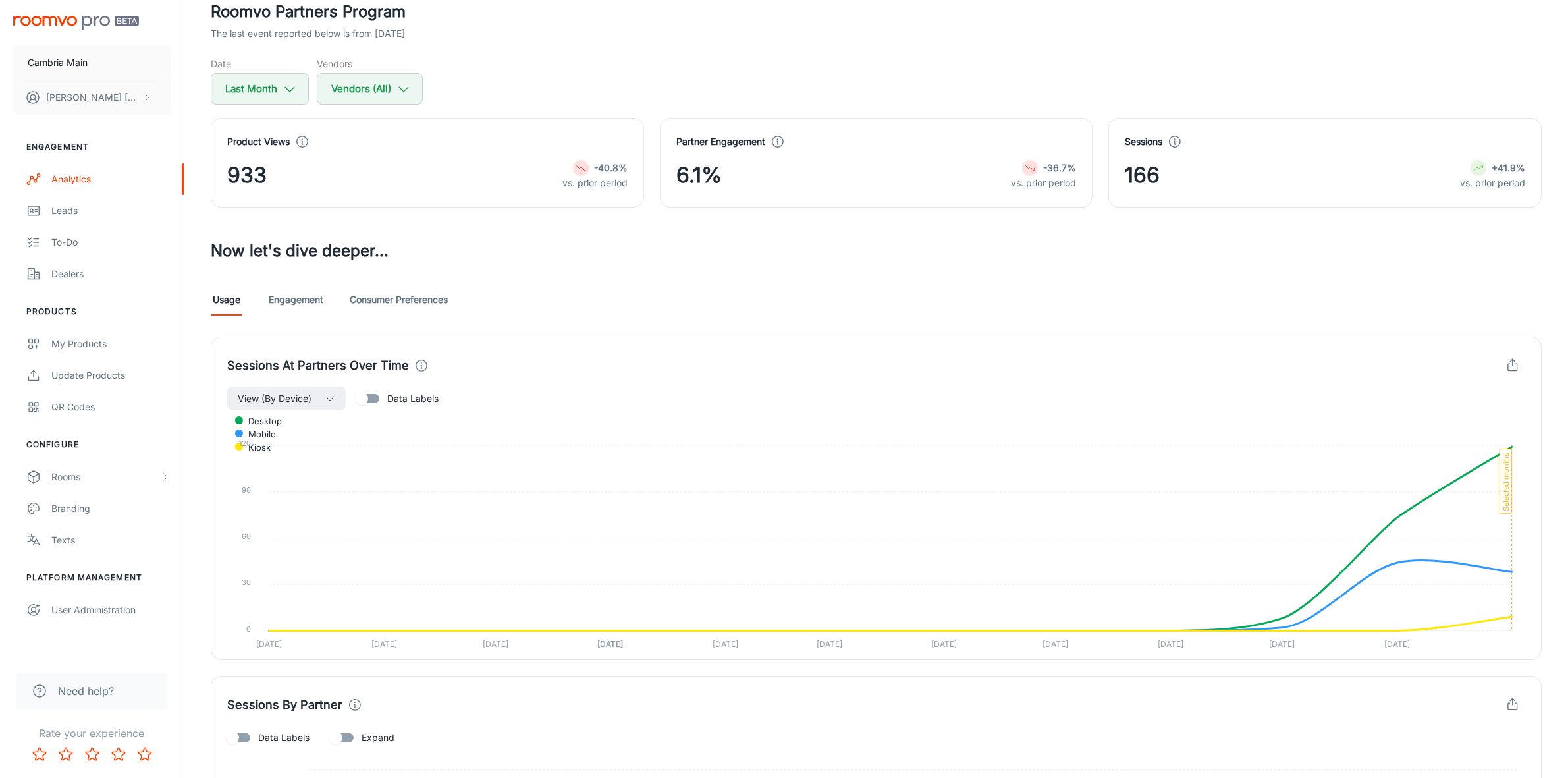
scroll to position [330, 0]
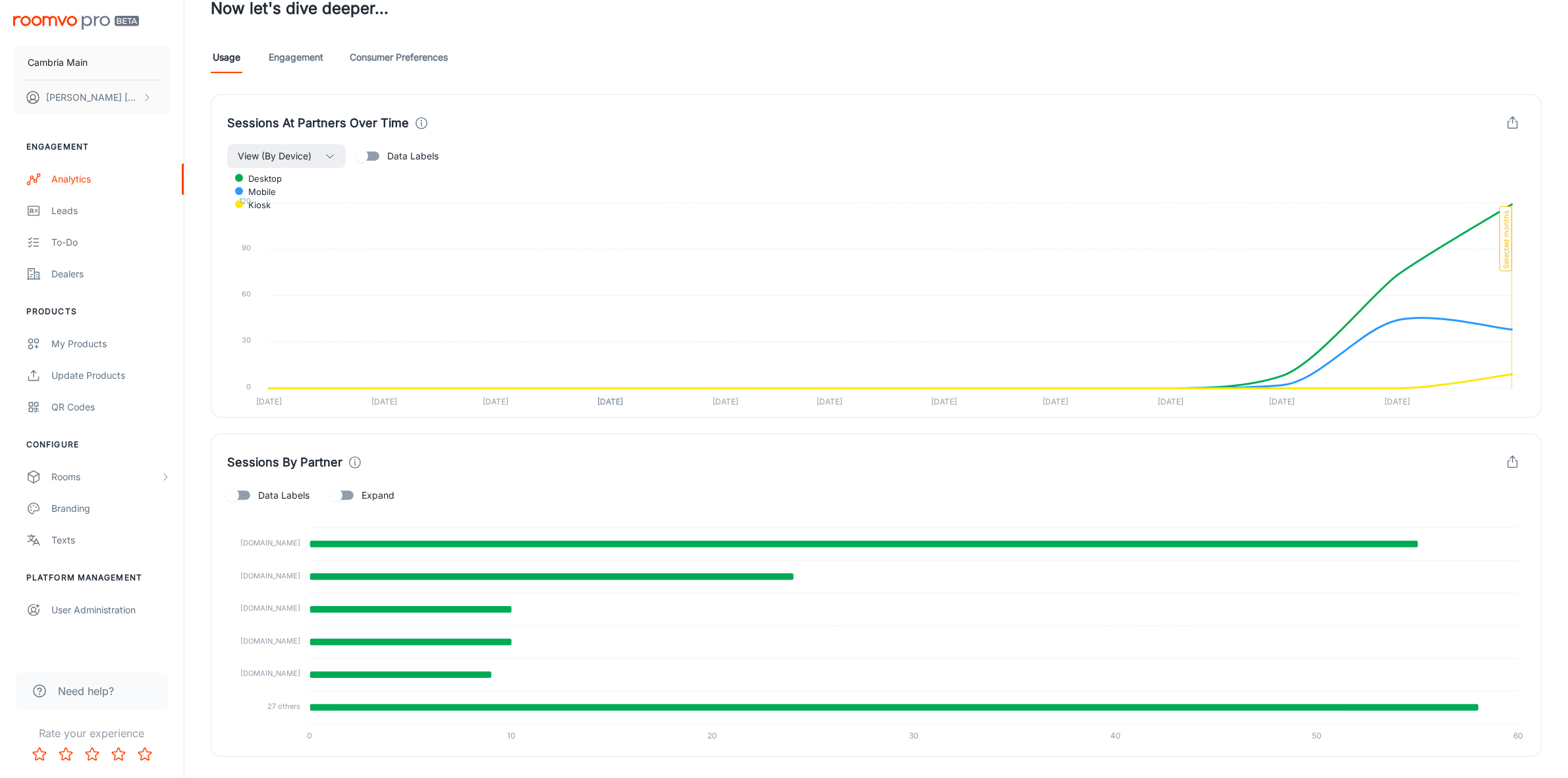
click at [380, 499] on span "Expand" at bounding box center [377, 495] width 33 height 14
click at [373, 499] on input "Expand" at bounding box center [336, 495] width 75 height 25
checkbox input "true"
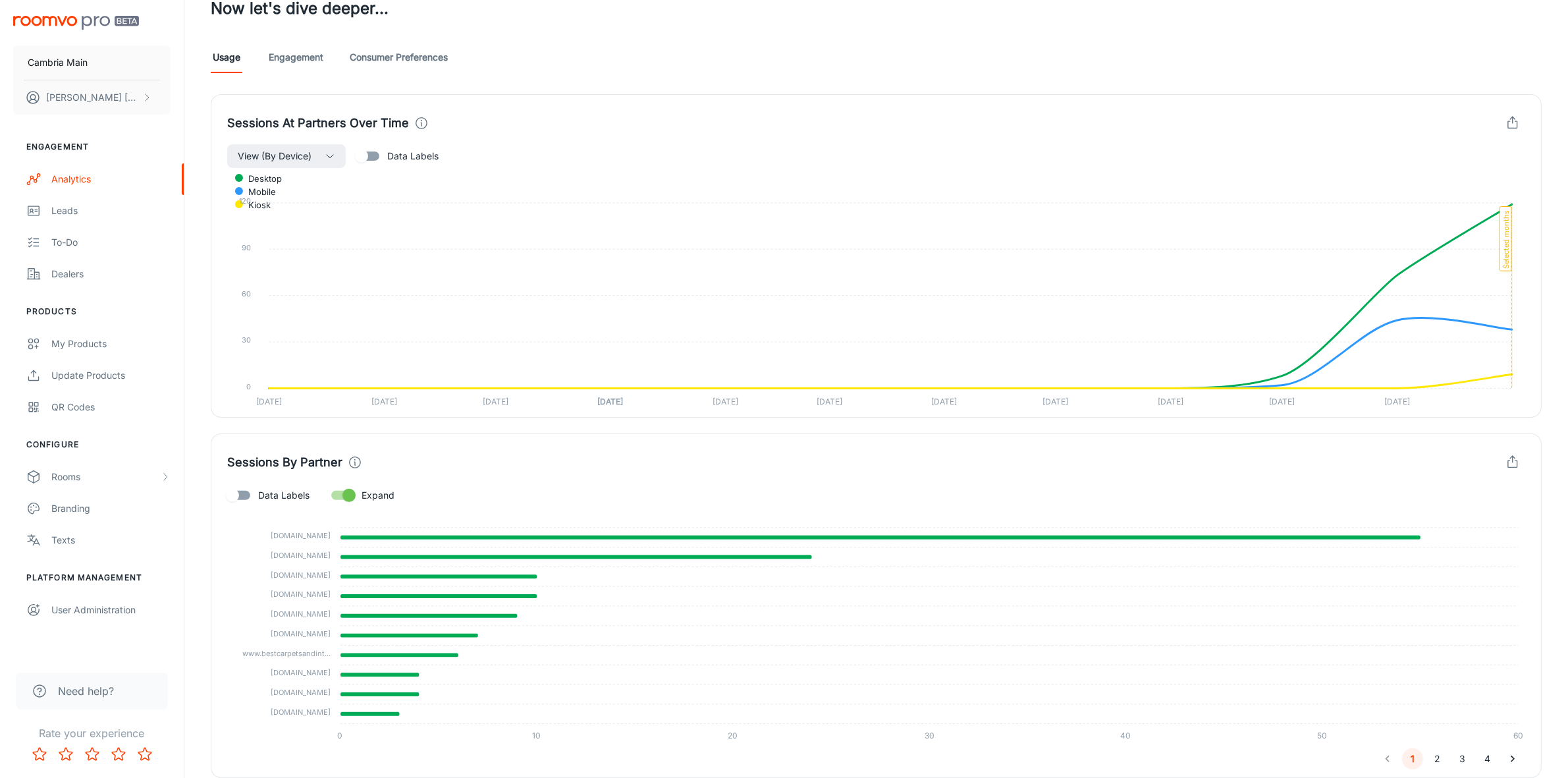
click at [284, 501] on span "Data Labels" at bounding box center [284, 495] width 52 height 14
click at [270, 501] on input "Data Labels" at bounding box center [232, 495] width 75 height 25
checkbox input "true"
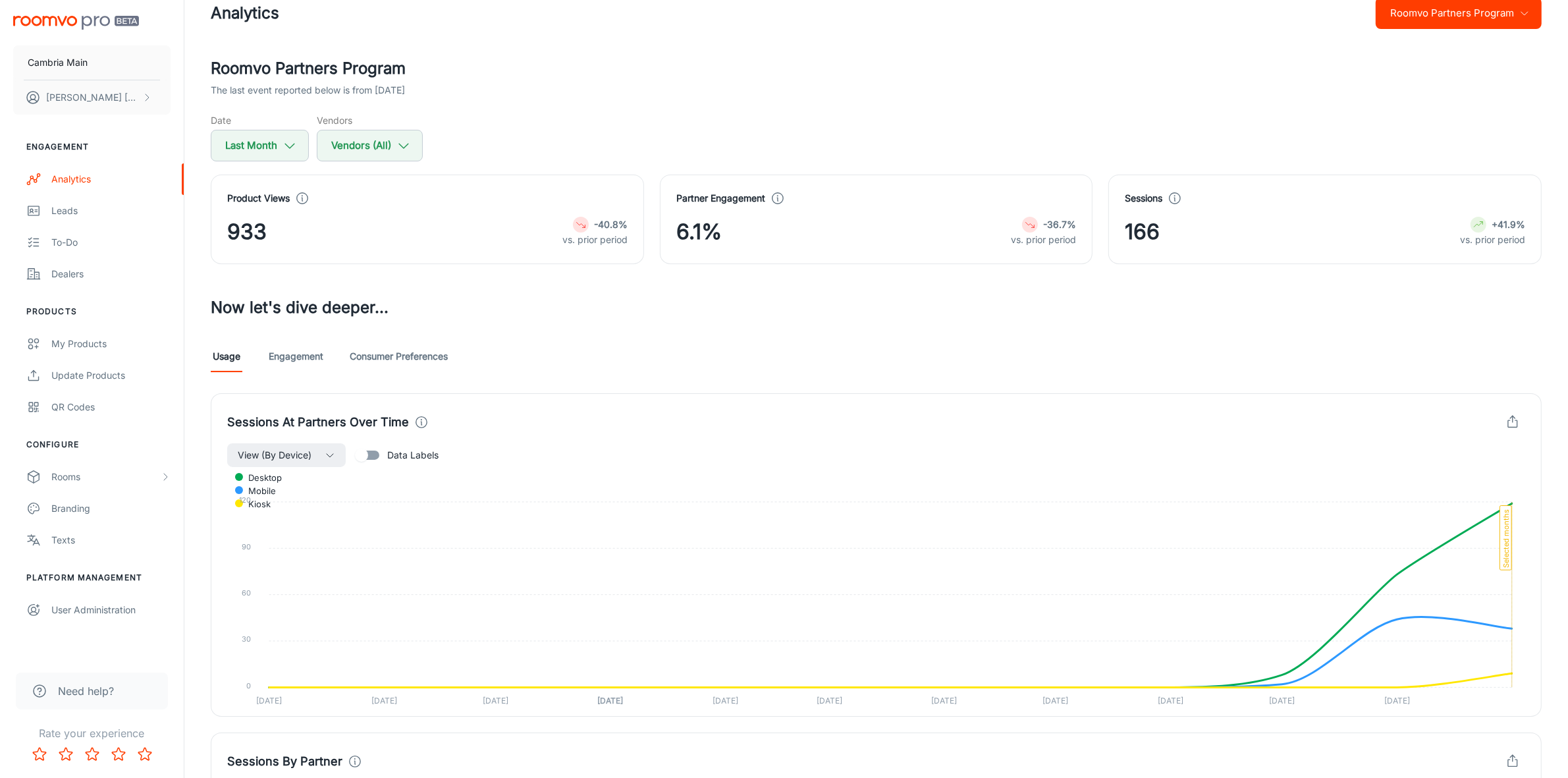
scroll to position [0, 0]
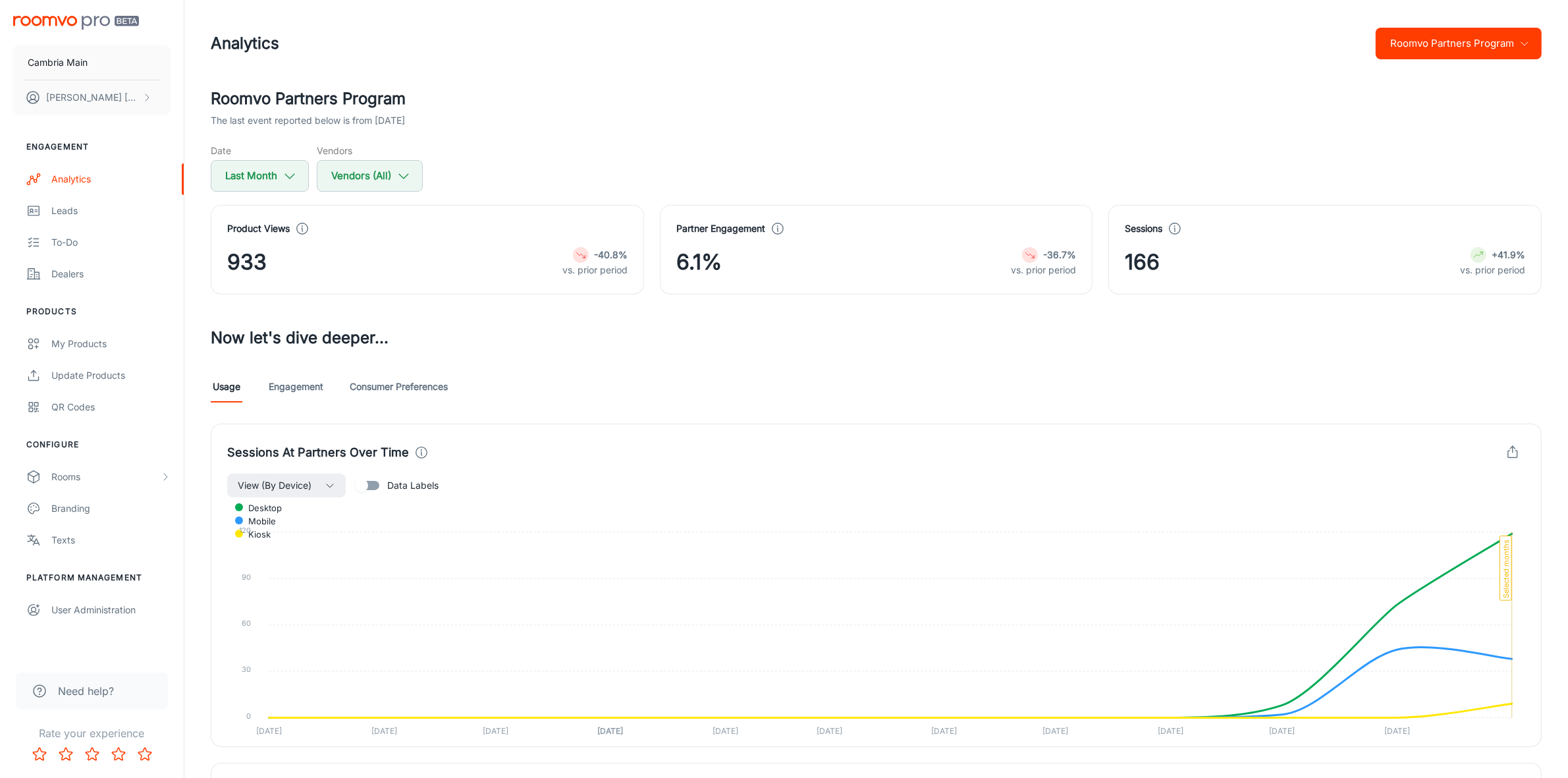
click at [306, 380] on link "Engagement" at bounding box center [296, 386] width 55 height 32
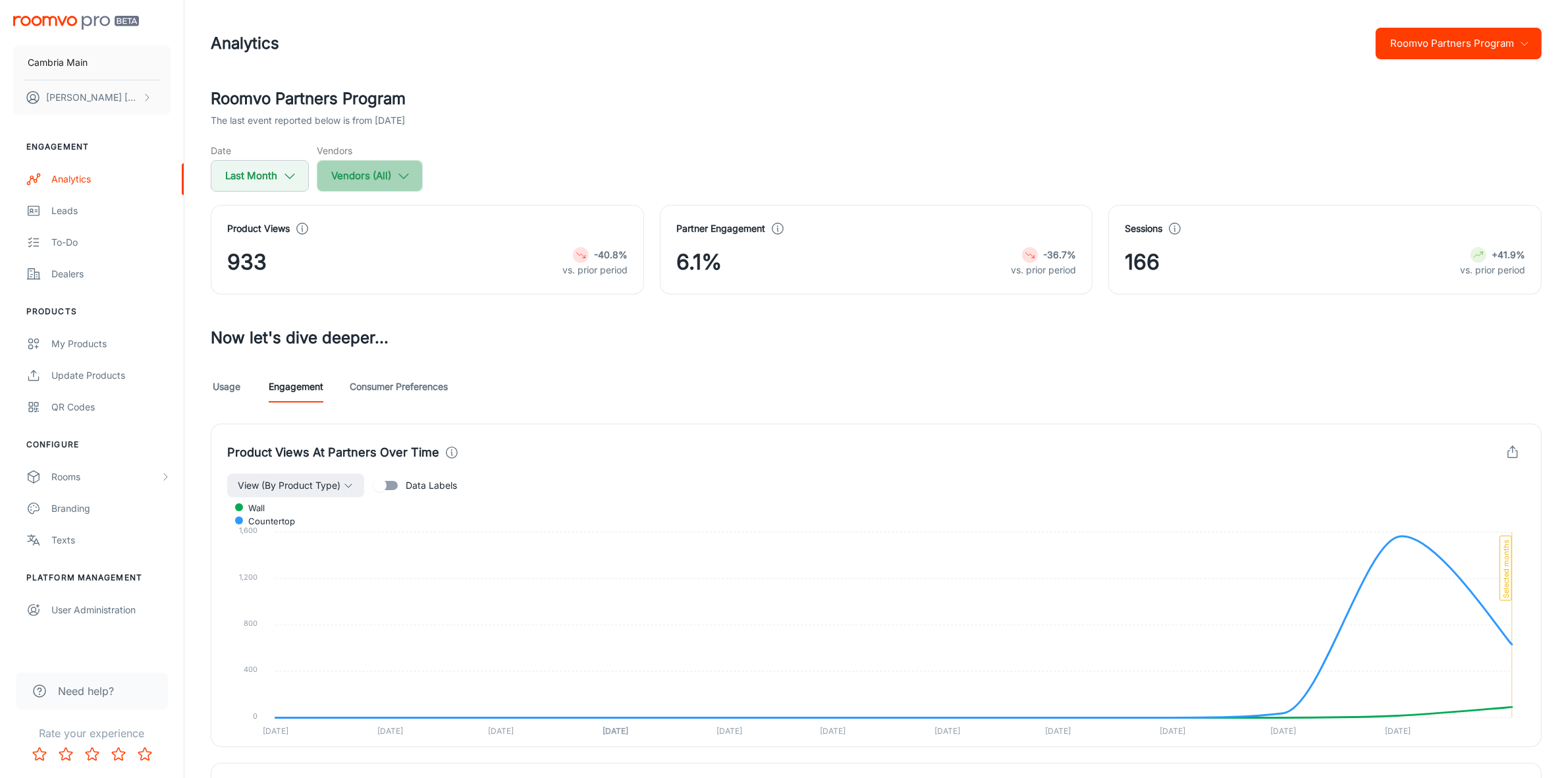
click at [408, 182] on icon "button" at bounding box center [403, 176] width 14 height 14
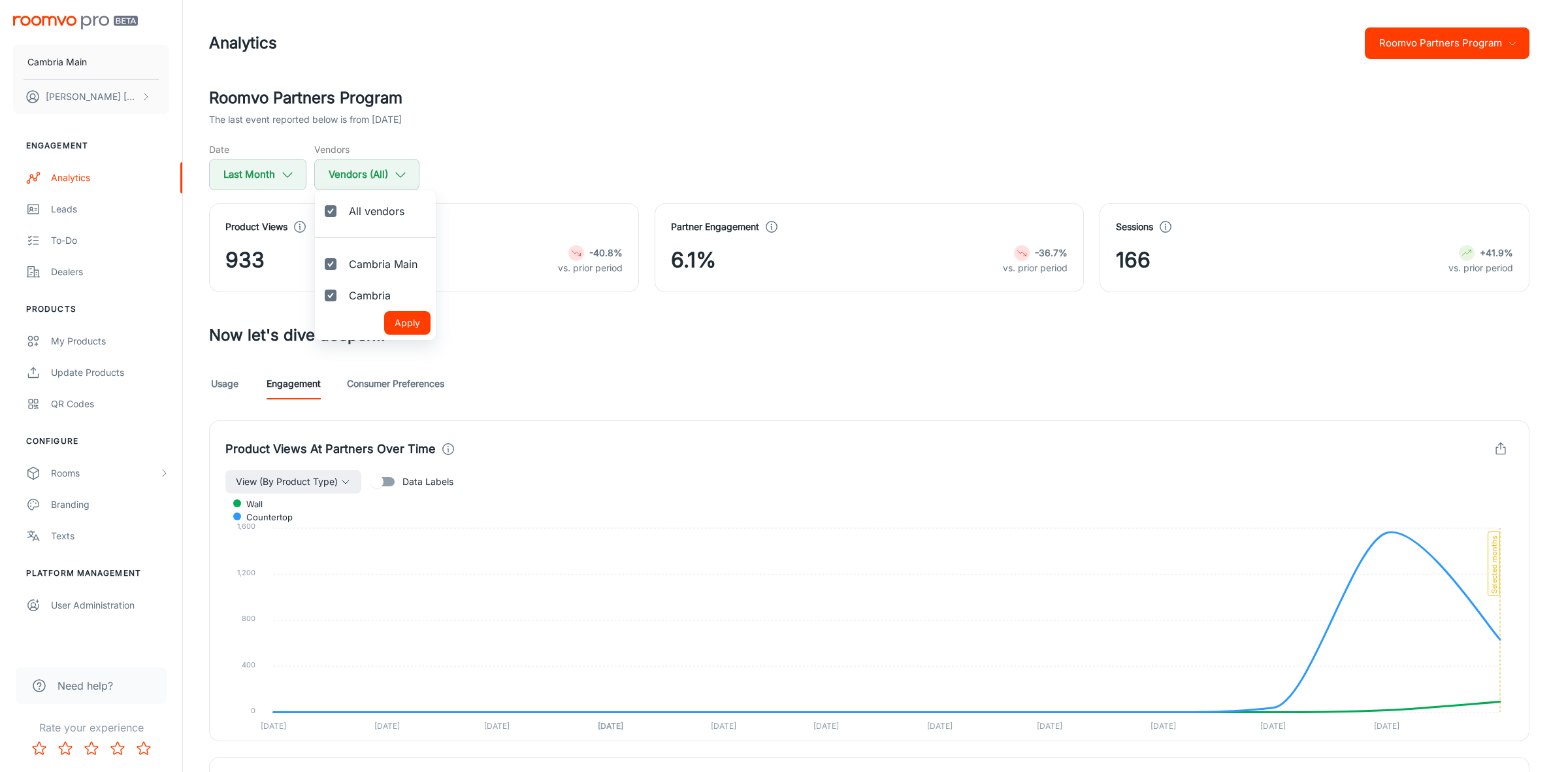
click at [585, 333] on div at bounding box center [784, 386] width 1568 height 772
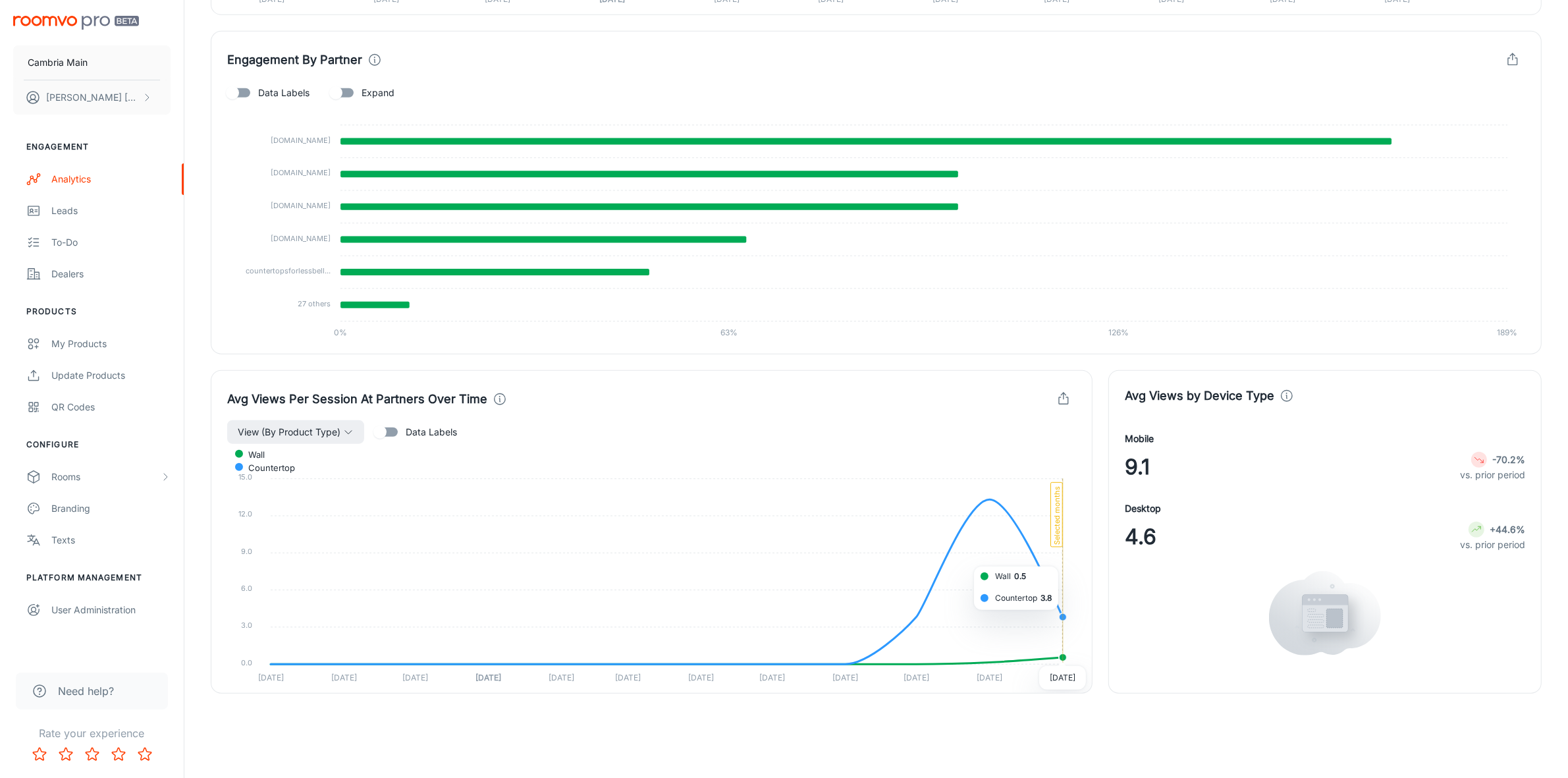
scroll to position [1082, 0]
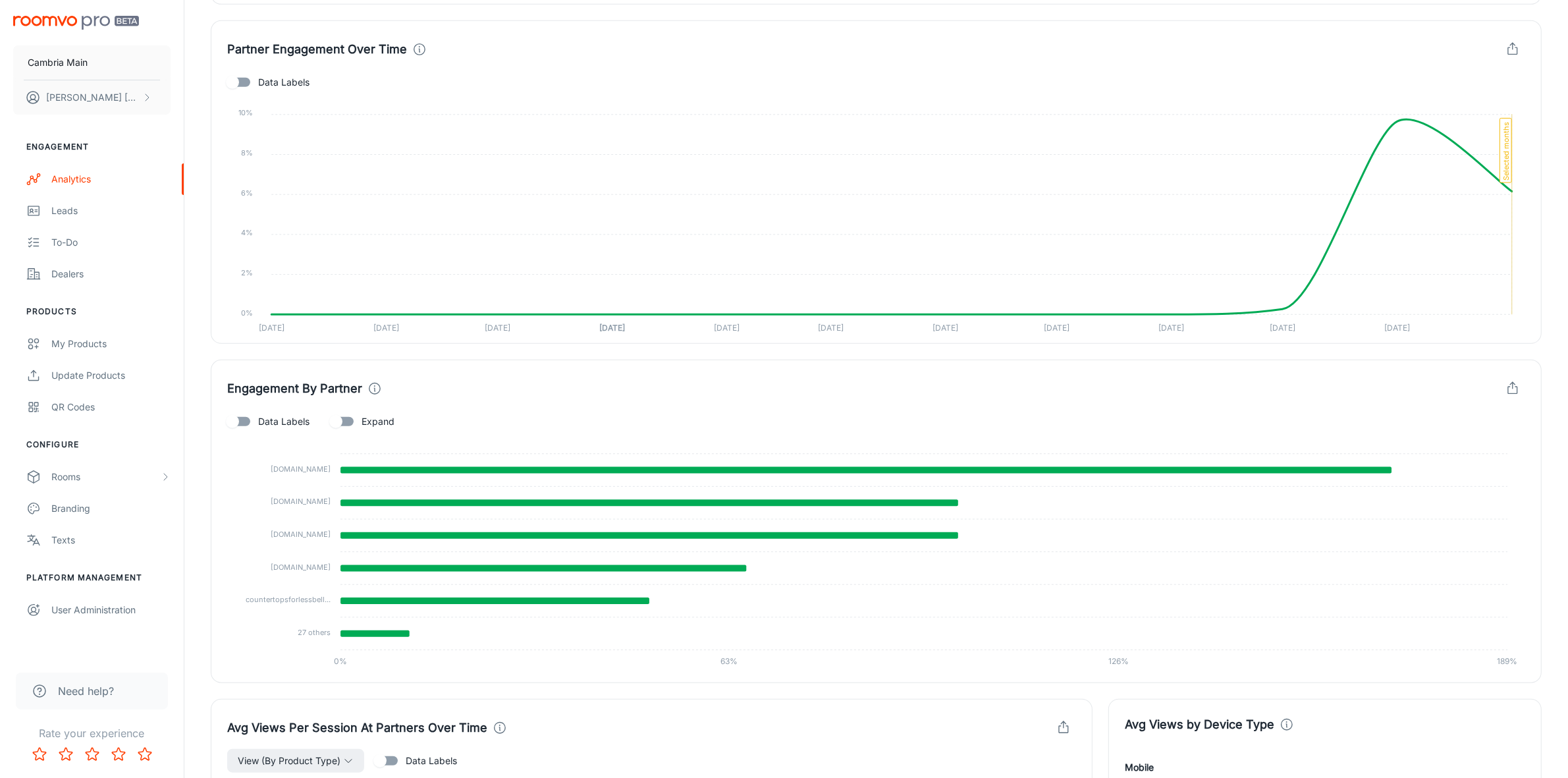
click at [345, 422] on input "Expand" at bounding box center [336, 421] width 75 height 25
checkbox input "true"
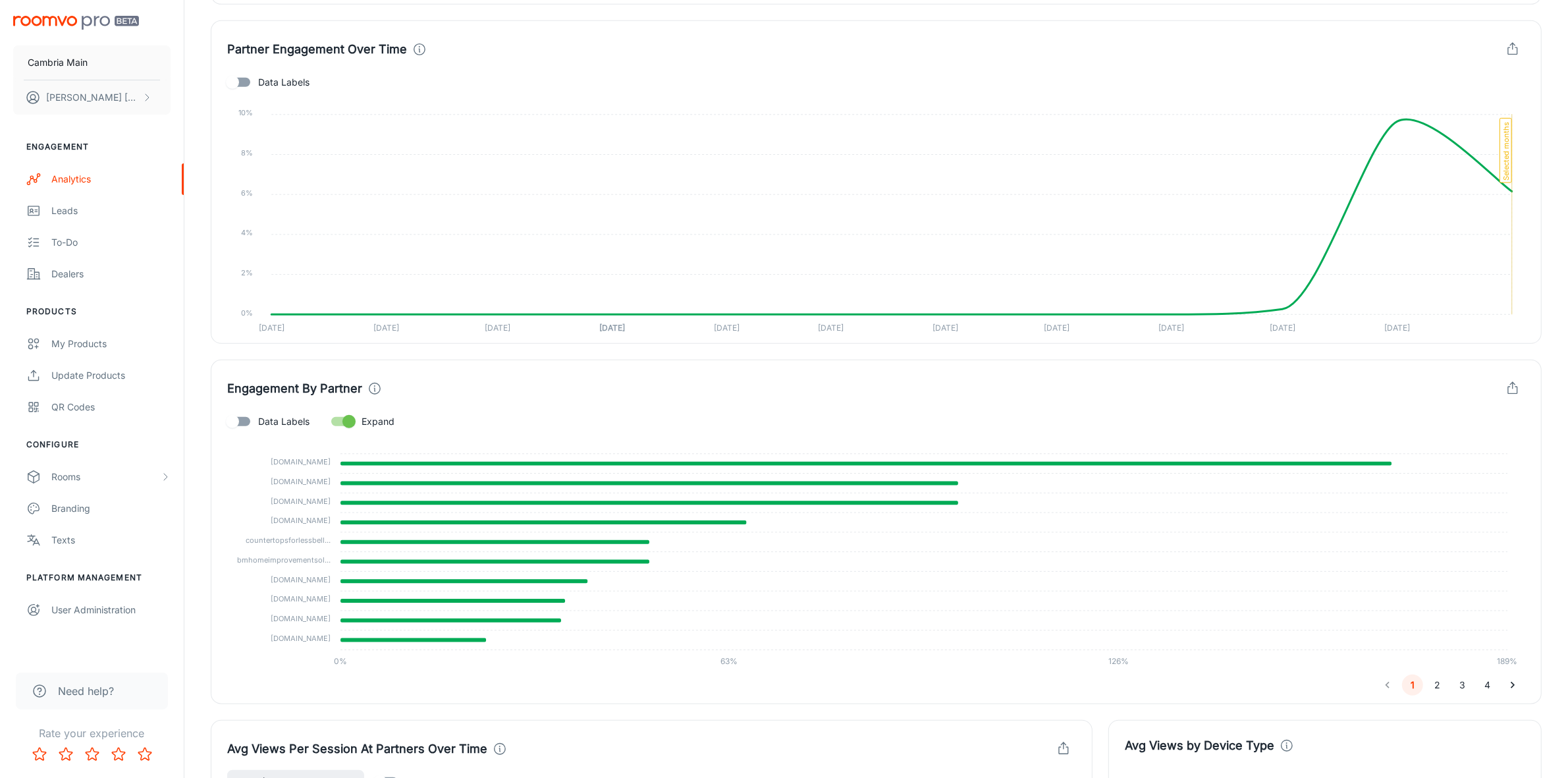
click at [301, 482] on tspan "elevatedstoneworkz.com" at bounding box center [300, 481] width 60 height 9
